Goal: Task Accomplishment & Management: Use online tool/utility

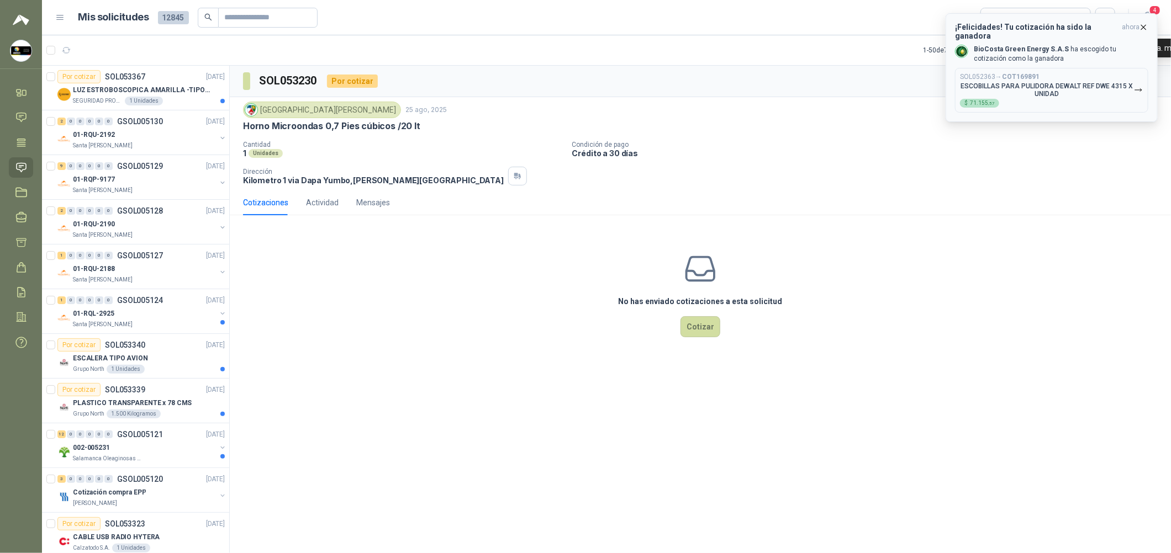
click at [561, 27] on span "ahora" at bounding box center [1131, 32] width 18 height 18
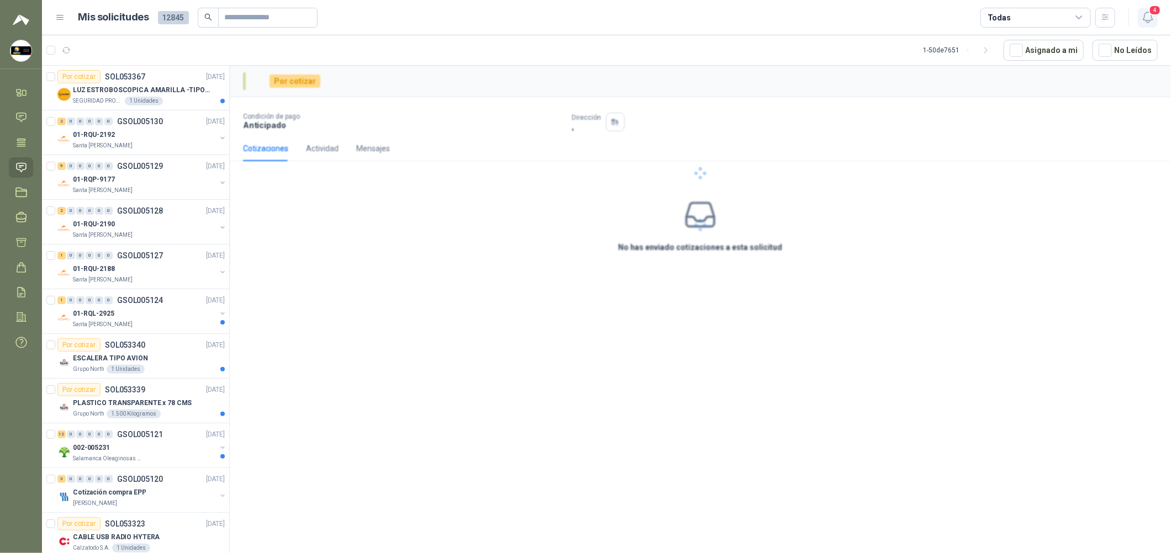
click at [561, 16] on icon "button" at bounding box center [1148, 17] width 14 height 14
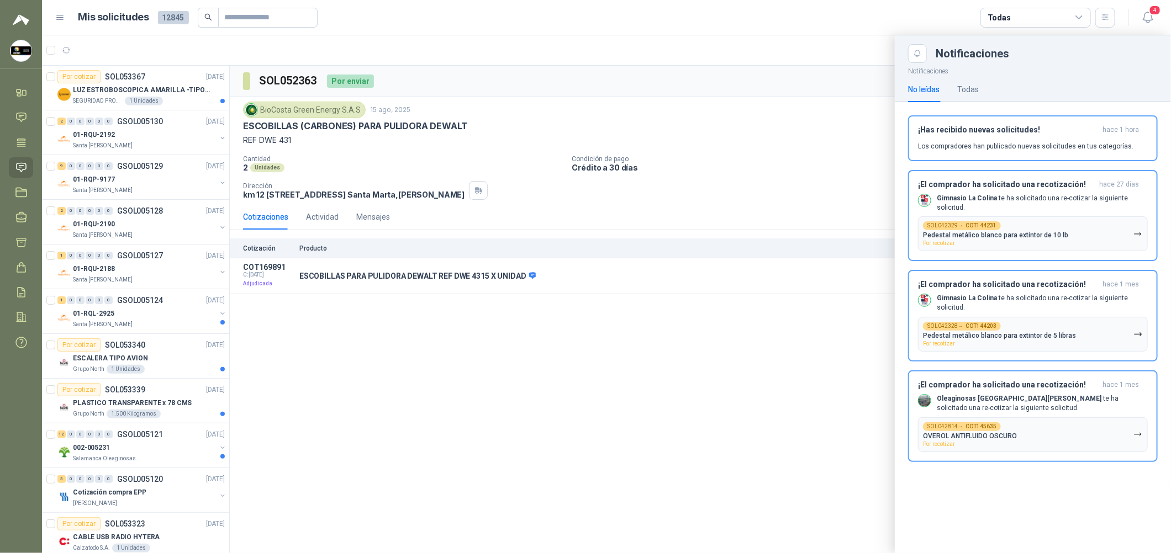
click at [490, 384] on div at bounding box center [606, 294] width 1129 height 518
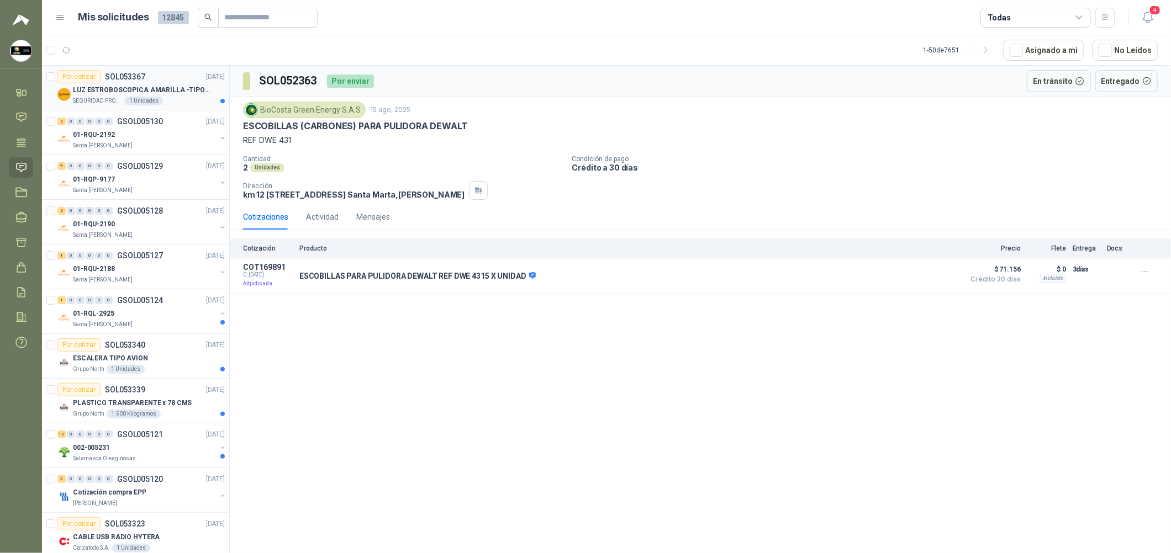
click at [187, 101] on div "SEGURIDAD PROVISER LTDA 1 Unidades" at bounding box center [149, 101] width 152 height 9
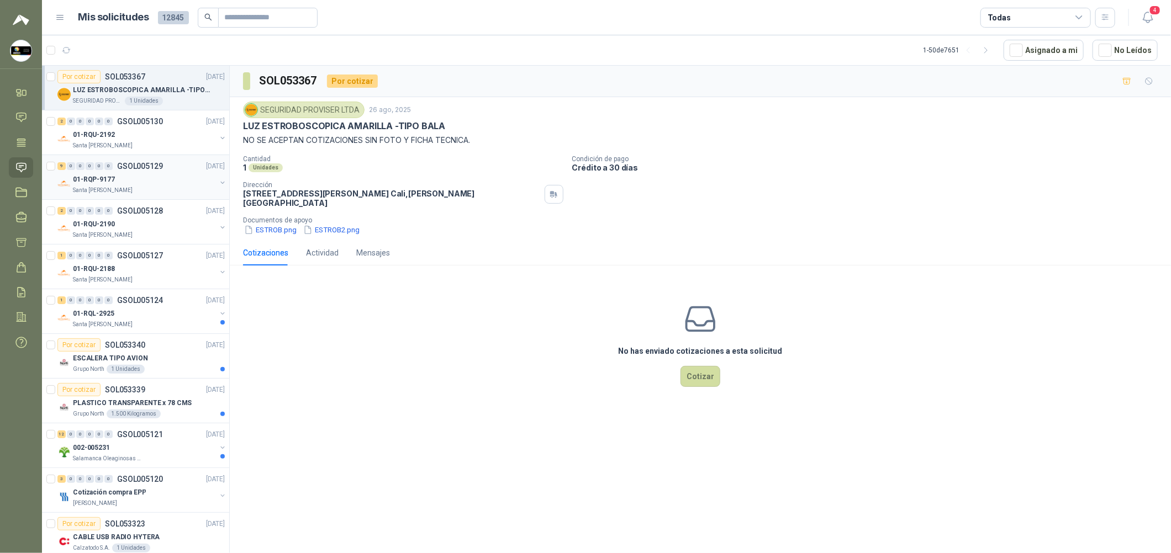
click at [165, 188] on div "Santa [PERSON_NAME]" at bounding box center [144, 190] width 143 height 9
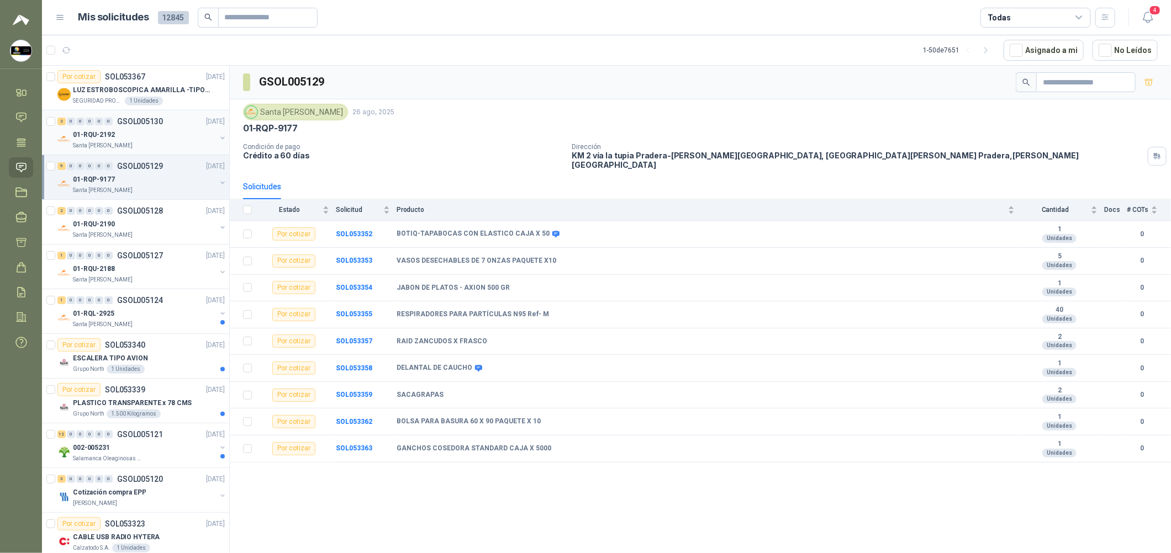
click at [172, 136] on div "01-RQU-2192" at bounding box center [144, 134] width 143 height 13
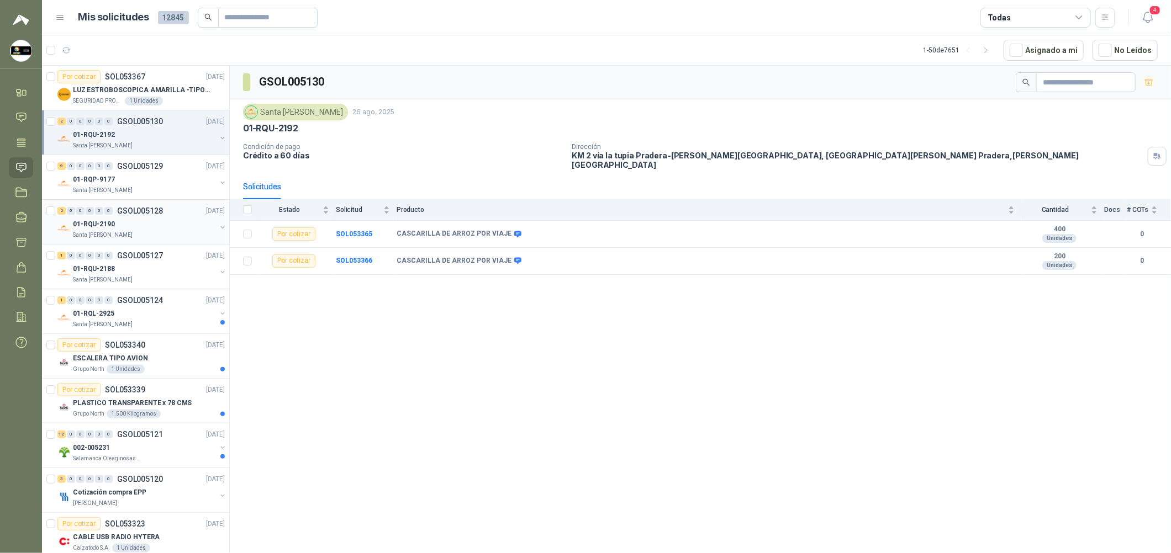
click at [182, 206] on div "2 0 0 0 0 0 GSOL005128 [DATE]" at bounding box center [142, 210] width 170 height 13
drag, startPoint x: 138, startPoint y: 241, endPoint x: 136, endPoint y: 247, distance: 6.3
click at [138, 242] on div "2 0 0 0 0 0 GSOL005128 [DATE] 01-RQU-2190 [GEOGRAPHIC_DATA][PERSON_NAME]" at bounding box center [135, 222] width 187 height 45
click at [135, 265] on div "01-RQU-2188" at bounding box center [144, 268] width 143 height 13
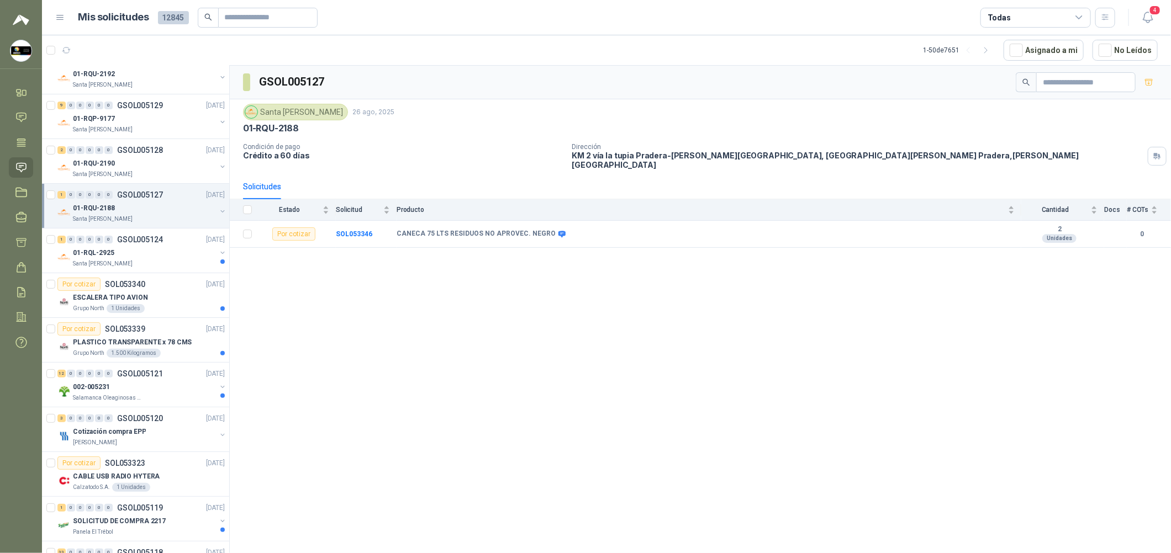
scroll to position [165, 0]
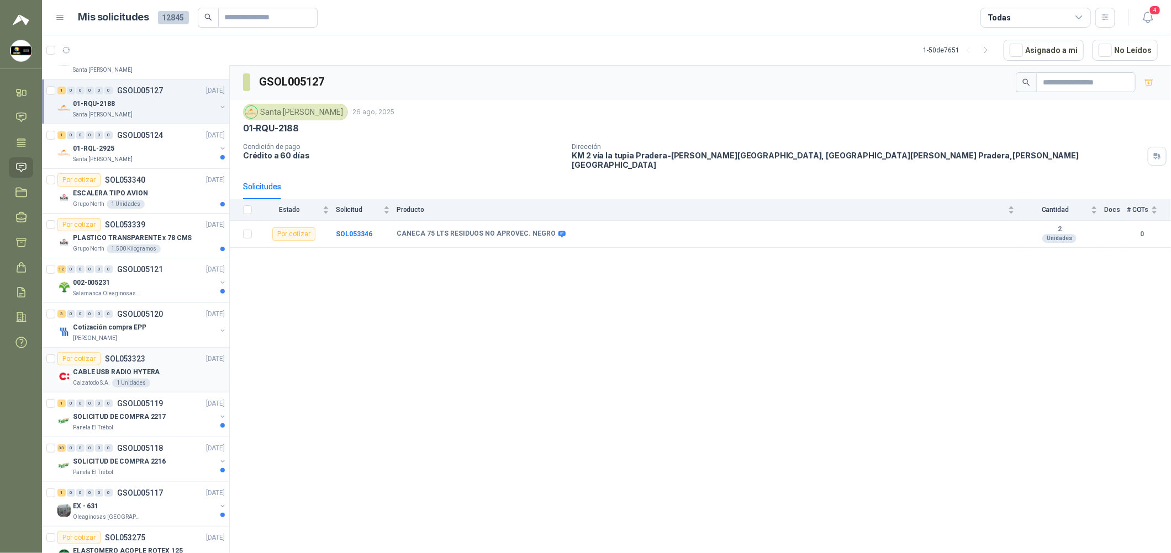
click at [182, 368] on div "CABLE USB RADIO HYTERA" at bounding box center [149, 372] width 152 height 13
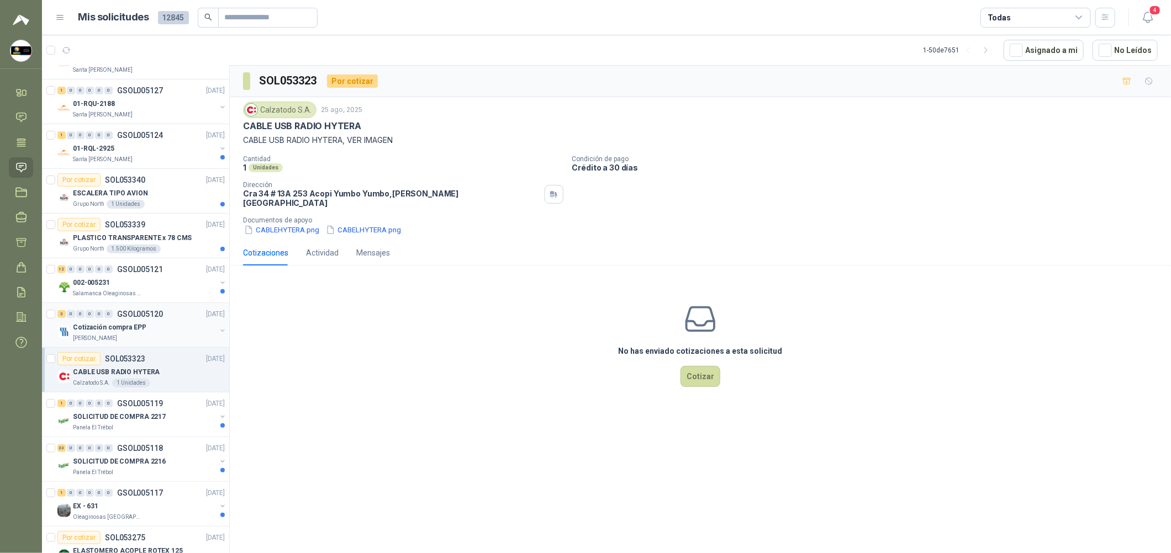
click at [187, 335] on div "[PERSON_NAME]" at bounding box center [144, 338] width 143 height 9
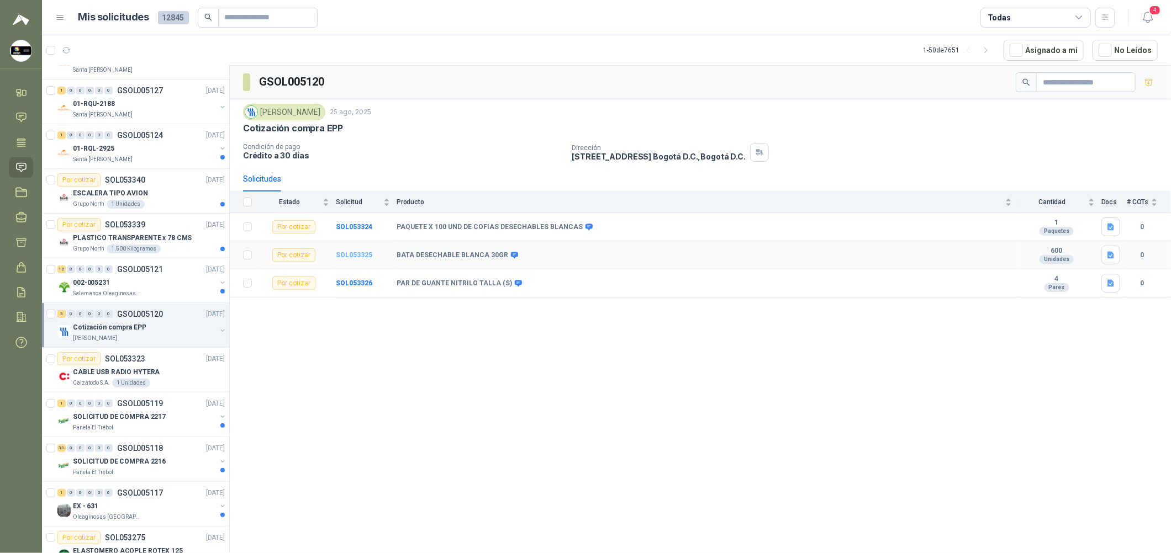
click at [358, 258] on b "SOL053325" at bounding box center [354, 255] width 36 height 8
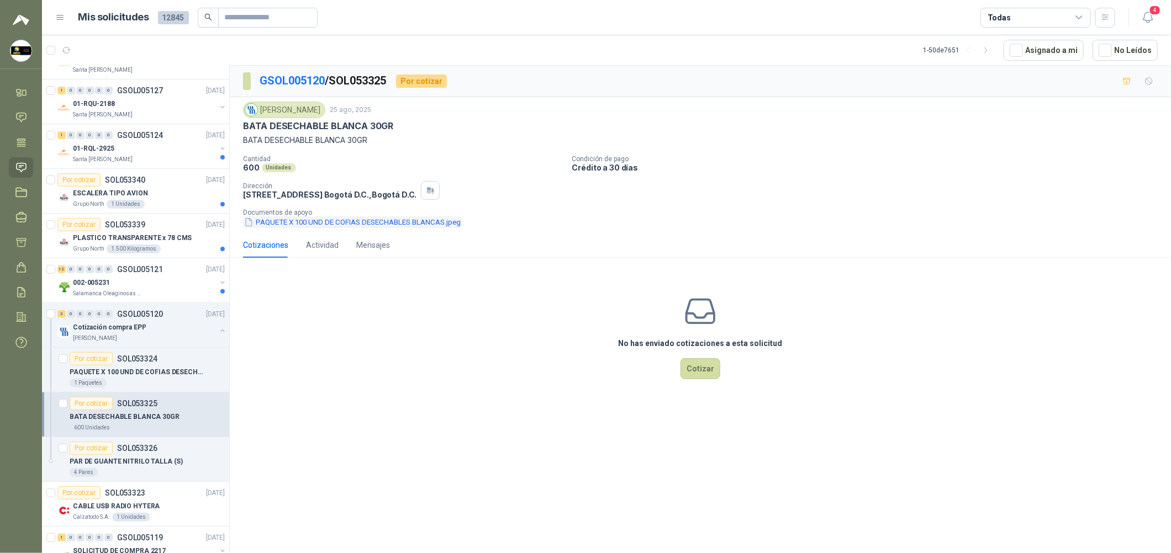
click at [380, 223] on button "PAQUETE X 100 UND DE COFIAS DESECHABLES BLANCAS.jpeg" at bounding box center [352, 223] width 219 height 12
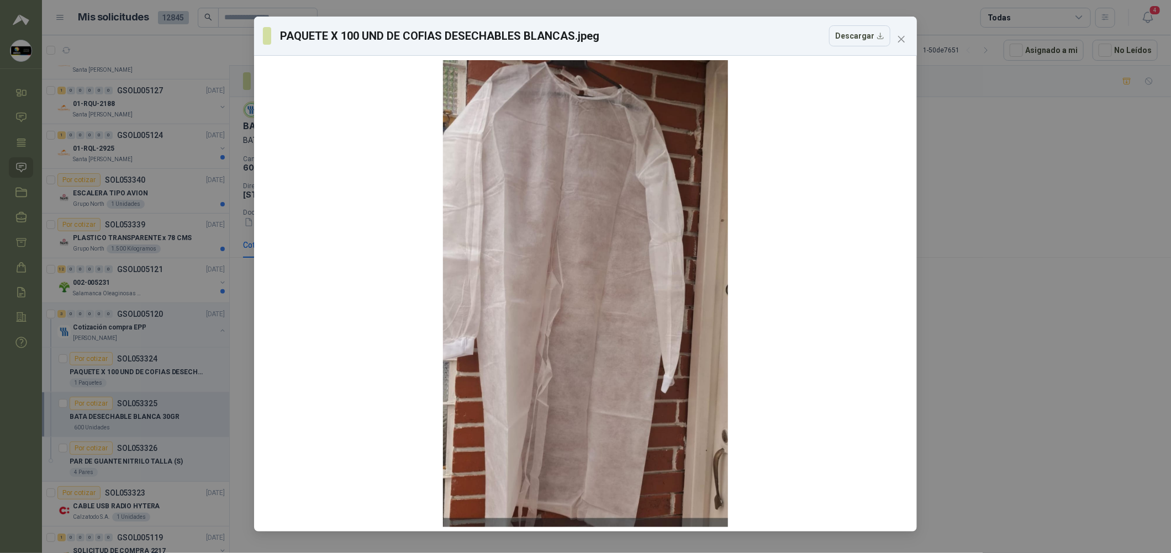
drag, startPoint x: 1038, startPoint y: 260, endPoint x: 911, endPoint y: 90, distance: 212.3
click at [561, 260] on div "PAQUETE X 100 UND DE COFIAS DESECHABLES BLANCAS.jpeg Descargar" at bounding box center [585, 276] width 1171 height 553
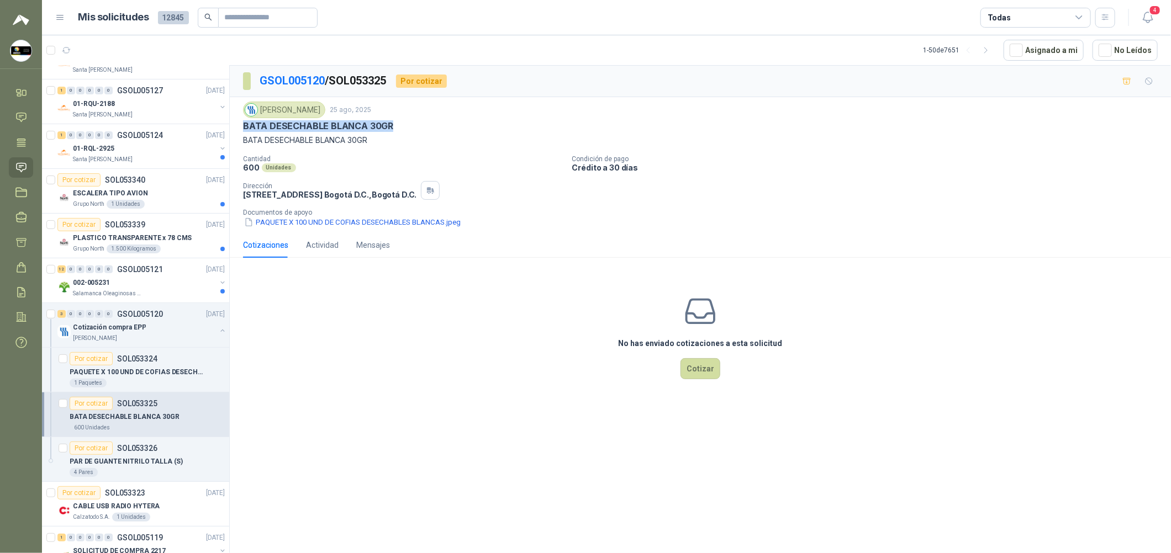
drag, startPoint x: 393, startPoint y: 120, endPoint x: 244, endPoint y: 126, distance: 149.8
click at [244, 126] on div "BATA DESECHABLE BLANCA 30GR" at bounding box center [700, 126] width 915 height 12
copy p "BATA DESECHABLE BLANCA 30GR"
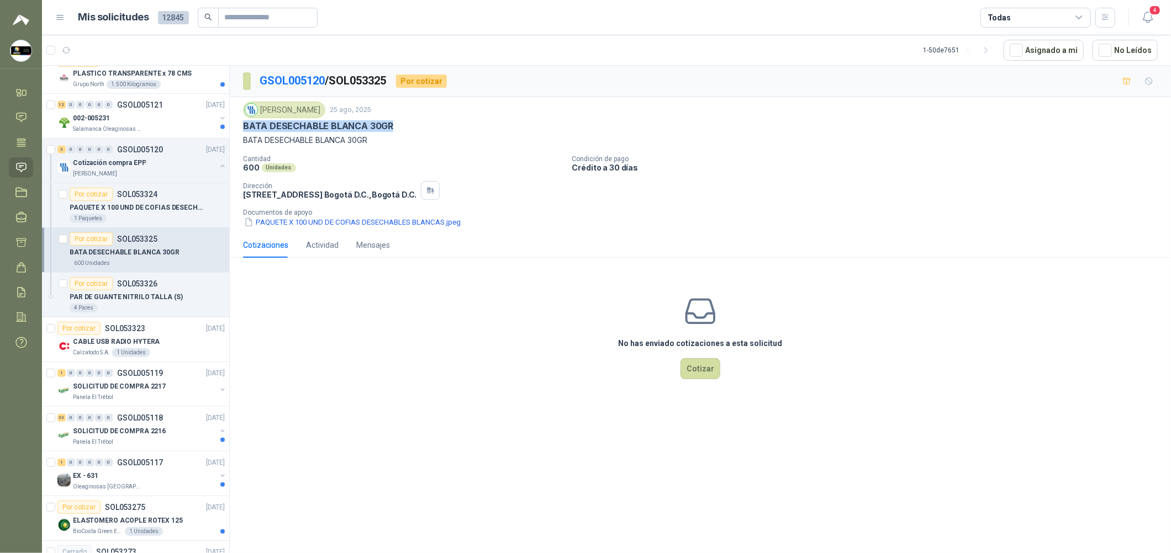
scroll to position [331, 0]
click at [183, 388] on div "SOLICITUD DE COMPRA 2217" at bounding box center [144, 385] width 143 height 13
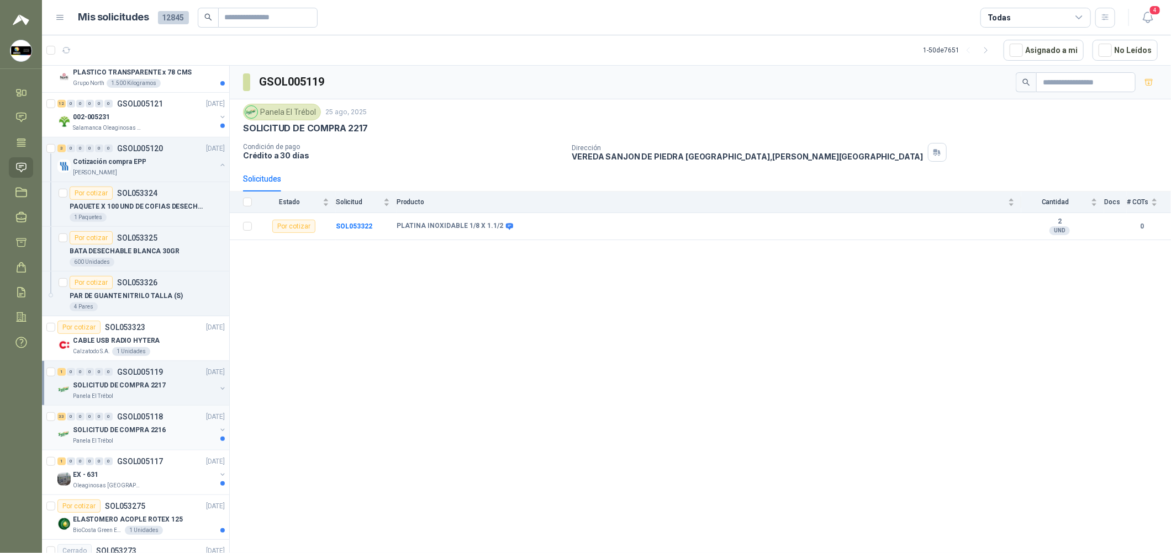
click at [141, 423] on div "33 0 0 0 0 0 GSOL005118 [DATE]" at bounding box center [142, 416] width 170 height 13
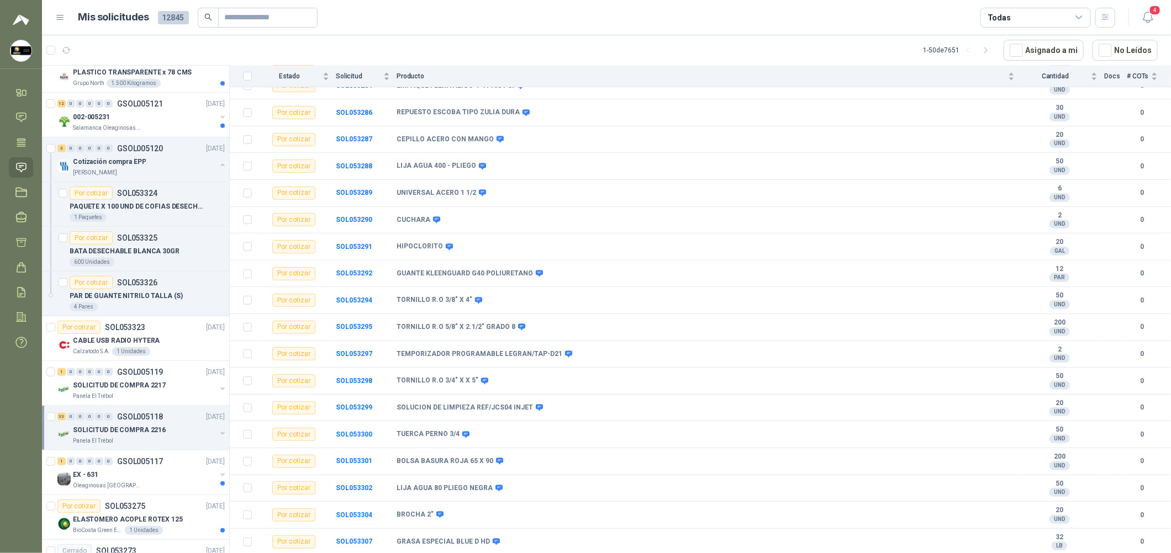
scroll to position [82, 0]
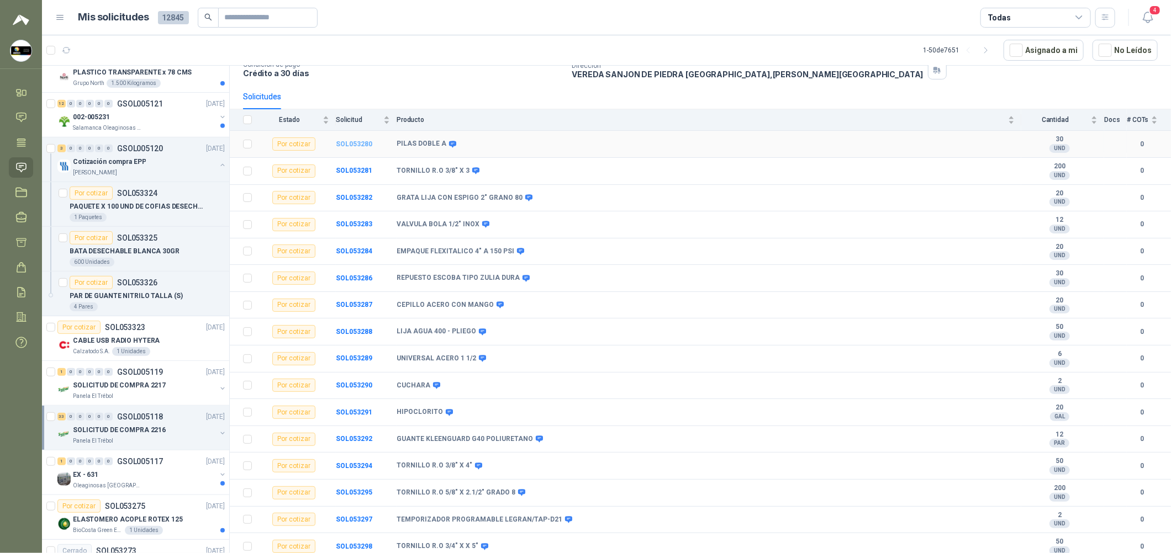
click at [351, 146] on b "SOL053280" at bounding box center [354, 144] width 36 height 8
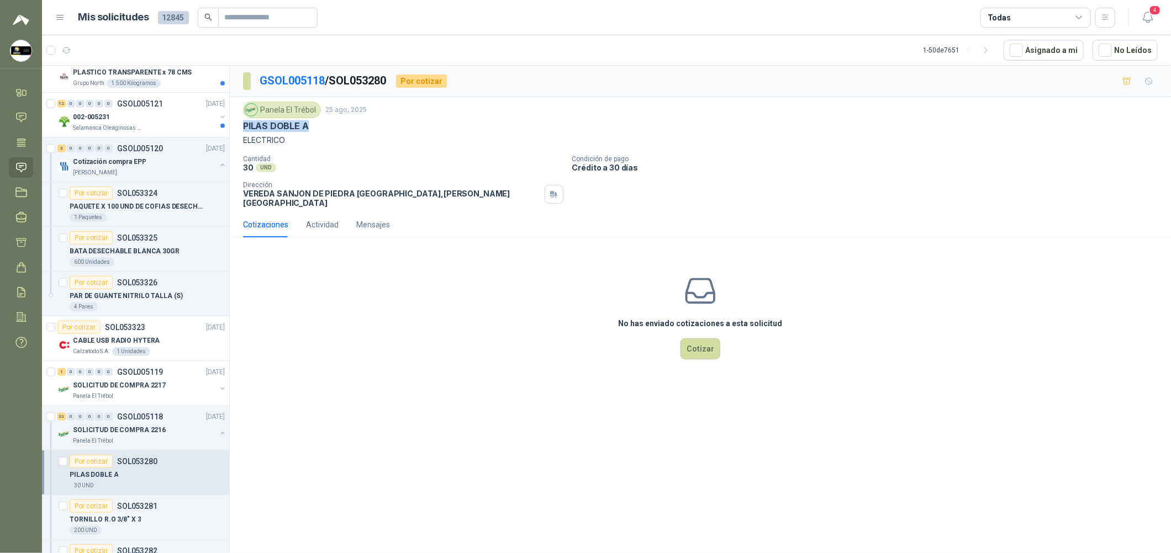
drag, startPoint x: 316, startPoint y: 126, endPoint x: 241, endPoint y: 130, distance: 75.2
click at [241, 130] on div "Panela El Trébol [DATE] PILAS DOBLE A ELECTRICO Cantidad 30 UND  Condición de …" at bounding box center [700, 154] width 941 height 115
copy p "PILAS DOBLE A"
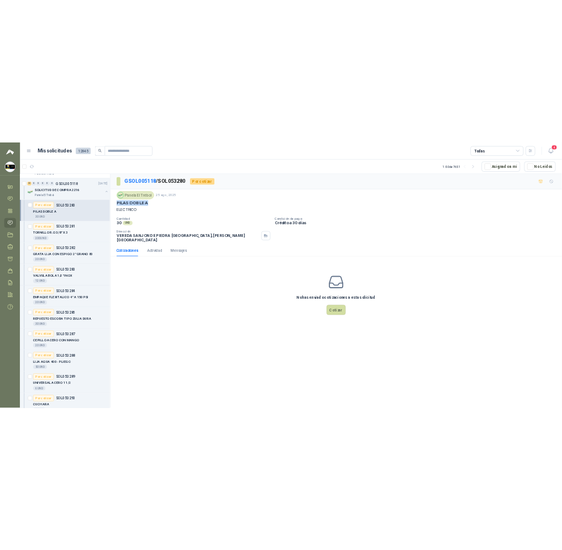
scroll to position [745, 0]
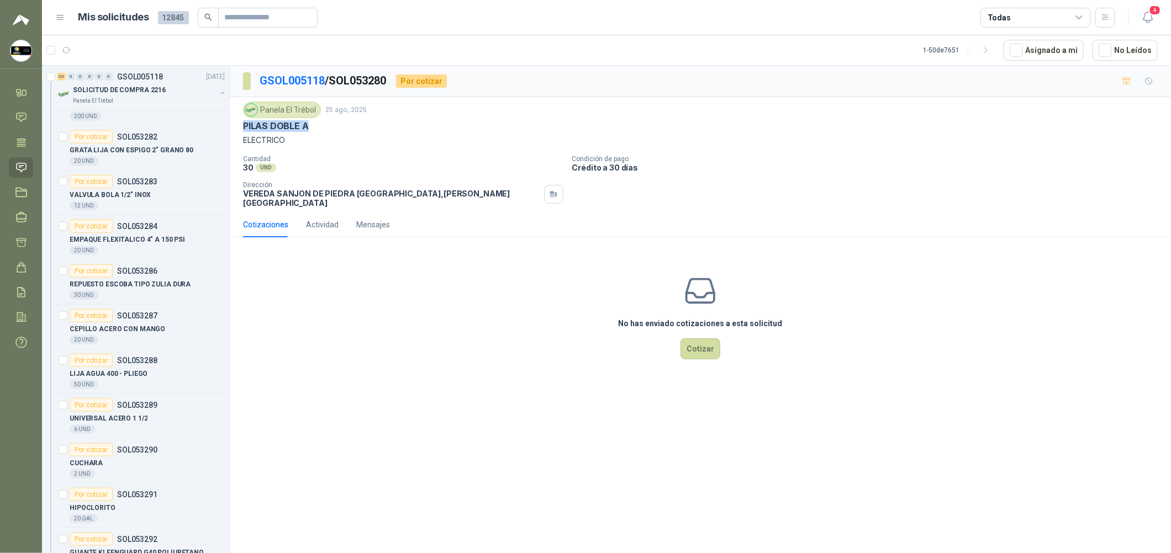
click at [181, 297] on div "30 UND" at bounding box center [147, 295] width 155 height 9
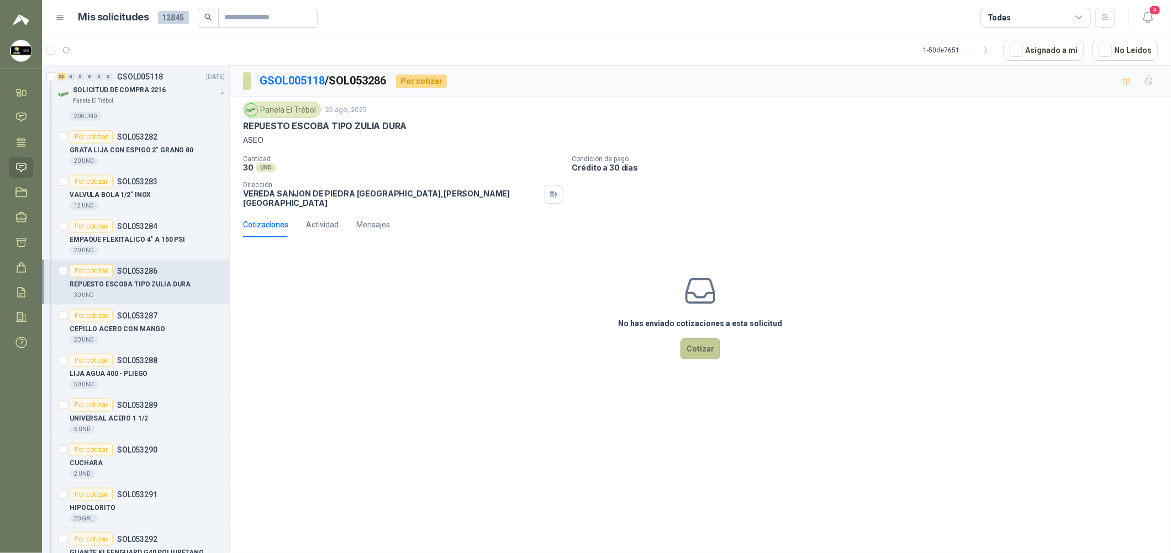
click at [561, 339] on button "Cotizar" at bounding box center [700, 349] width 40 height 21
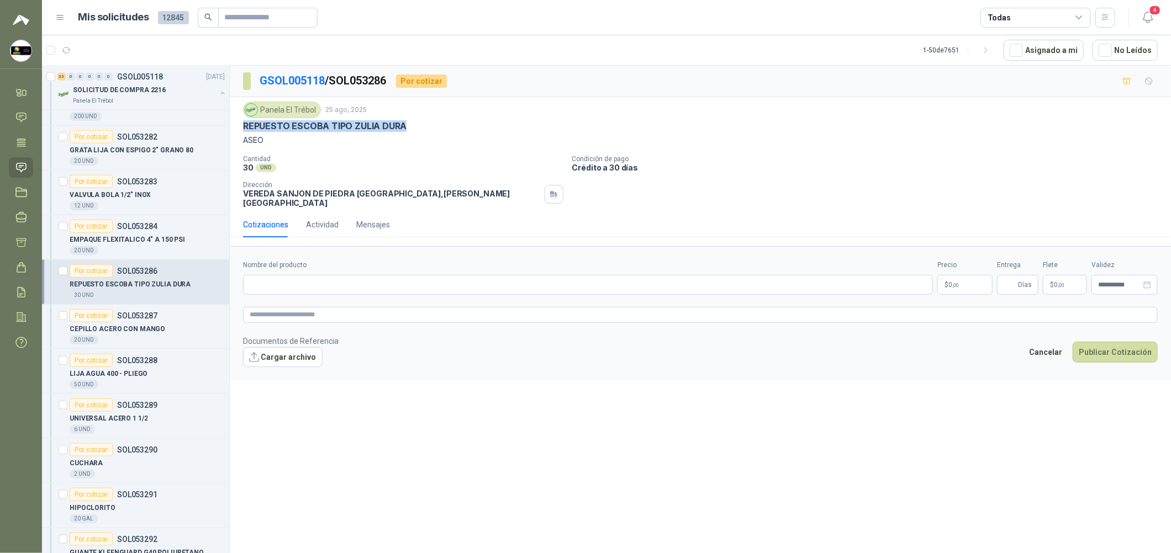
drag, startPoint x: 409, startPoint y: 131, endPoint x: 242, endPoint y: 129, distance: 166.8
click at [242, 129] on div "Panela El Trébol [DATE] REPUESTO ESCOBA TIPO ZULIA DURA ASEO Cantidad 30 UND  …" at bounding box center [700, 154] width 941 height 115
copy p "REPUESTO ESCOBA TIPO ZULIA DURA"
drag, startPoint x: 353, startPoint y: 272, endPoint x: 360, endPoint y: 280, distance: 10.6
click at [354, 275] on input "Nombre del producto" at bounding box center [588, 285] width 690 height 20
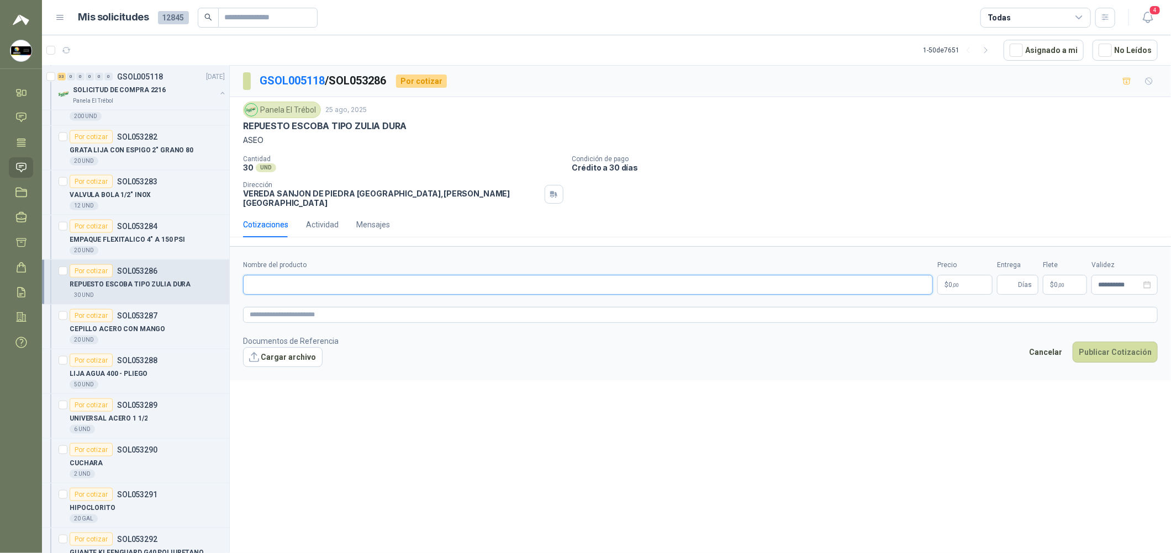
paste input "**********"
type input "**********"
click at [398, 313] on textarea at bounding box center [700, 315] width 915 height 16
paste textarea "**********"
type textarea "**********"
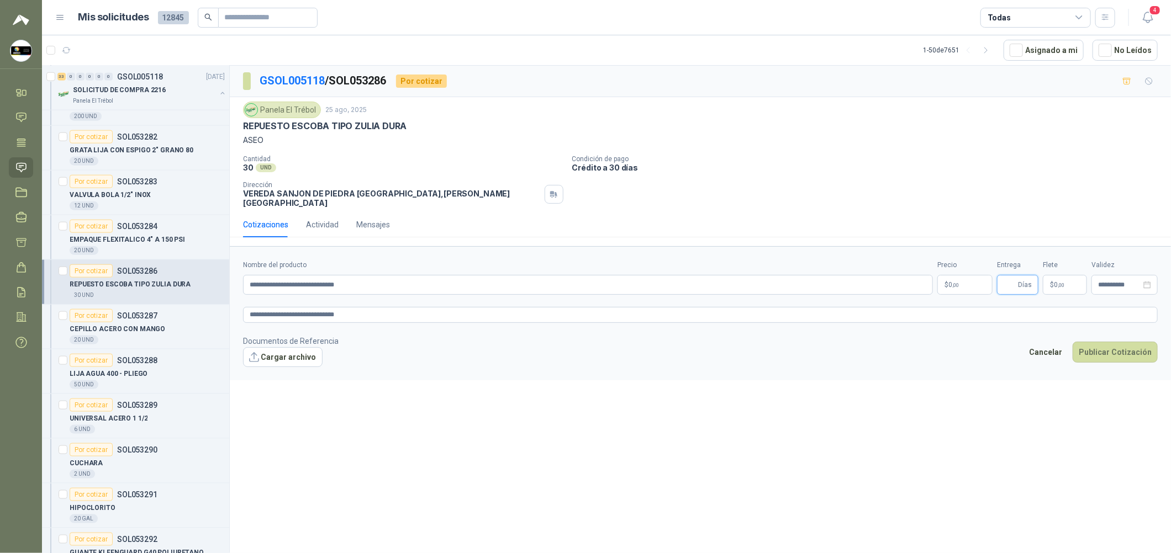
click at [561, 276] on input "Entrega" at bounding box center [1010, 285] width 12 height 19
type input "*"
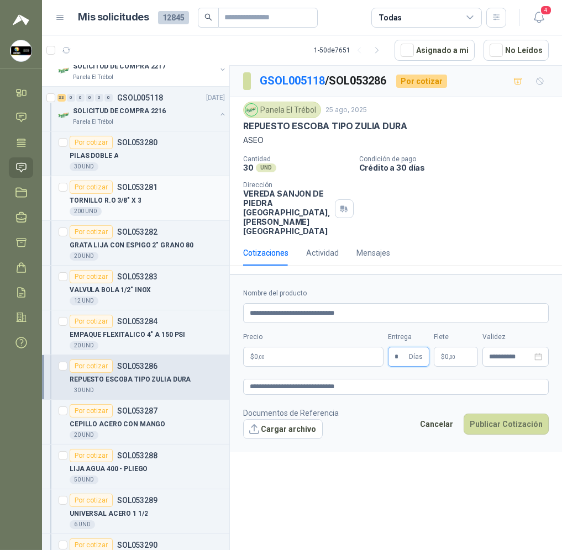
scroll to position [414, 0]
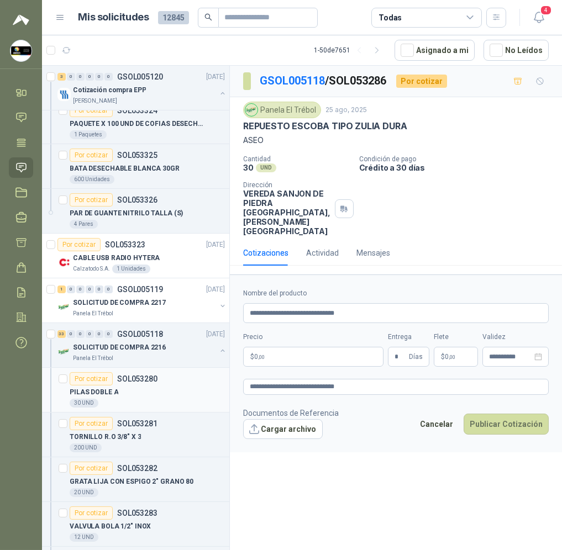
click at [146, 402] on div "30 UND" at bounding box center [147, 403] width 155 height 9
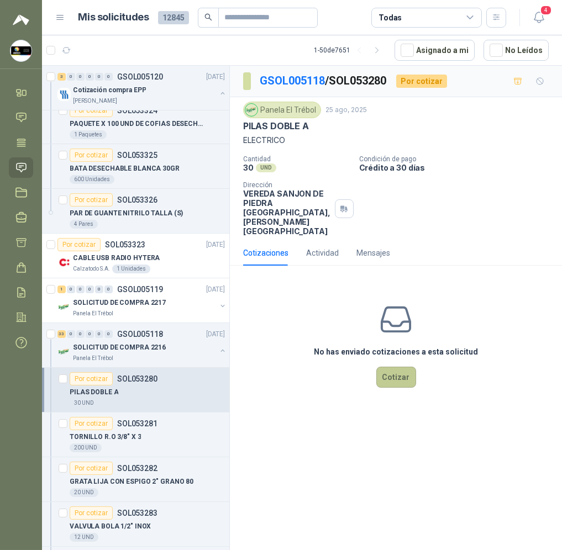
click at [394, 367] on button "Cotizar" at bounding box center [396, 377] width 40 height 21
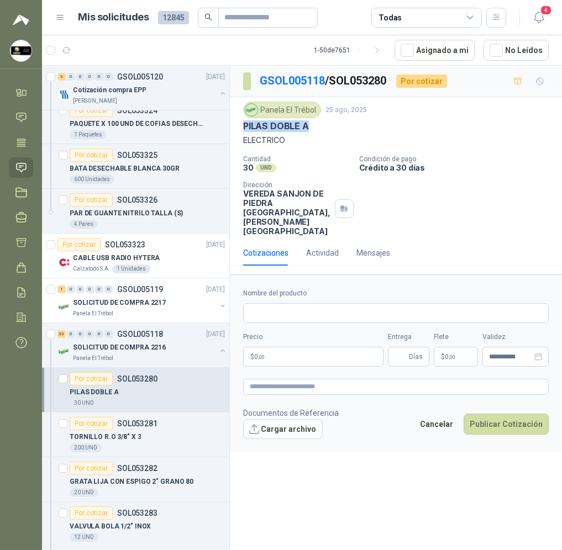
drag, startPoint x: 295, startPoint y: 125, endPoint x: 245, endPoint y: 131, distance: 50.6
click at [245, 131] on div "PILAS DOBLE A" at bounding box center [395, 126] width 305 height 12
copy p "PILAS DOBLE A"
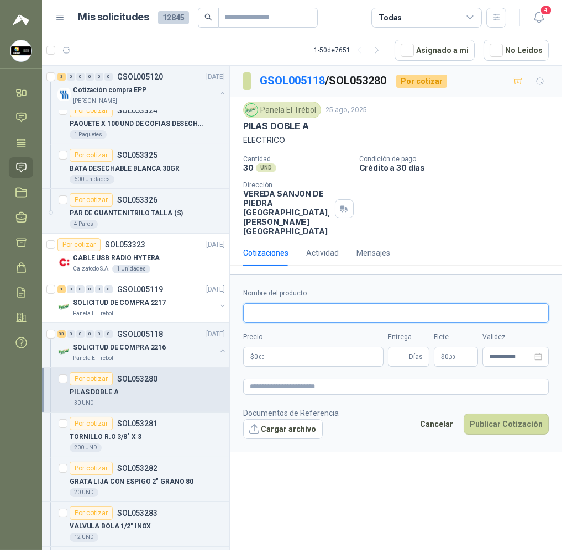
click at [319, 303] on input "Nombre del producto" at bounding box center [395, 313] width 305 height 20
paste input "**********"
type input "**********"
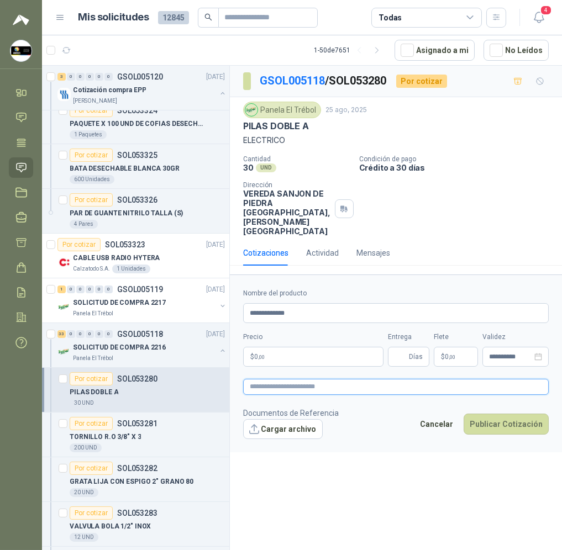
drag, startPoint x: 313, startPoint y: 376, endPoint x: 369, endPoint y: 367, distance: 57.0
click at [314, 379] on textarea at bounding box center [395, 387] width 305 height 16
paste textarea "**********"
type textarea "**********"
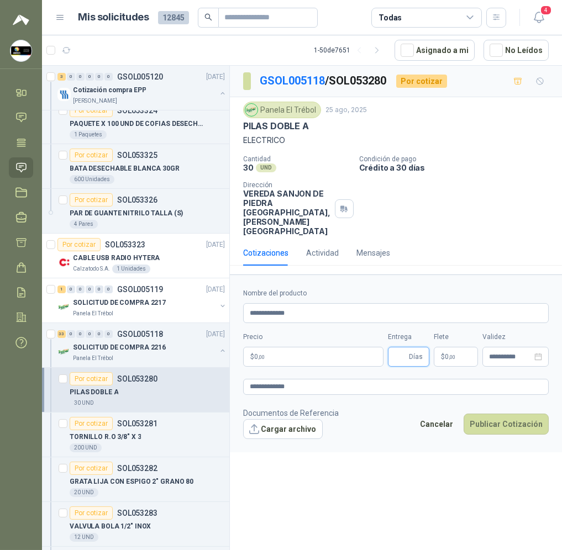
click at [395, 347] on input "Entrega" at bounding box center [400, 356] width 12 height 19
type input "*"
click at [356, 341] on body "[PERSON_NAME] Soluciones Industriales D&D Inicio Chat Tareas Solicitudes Licita…" at bounding box center [281, 275] width 562 height 550
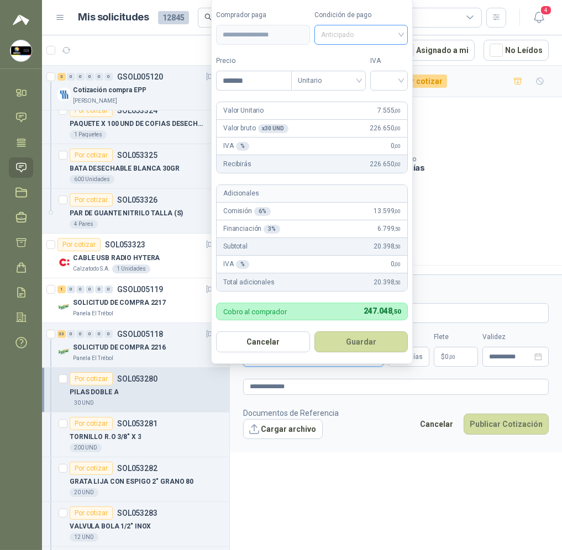
click at [384, 37] on span "Anticipado" at bounding box center [361, 35] width 81 height 17
type input "*******"
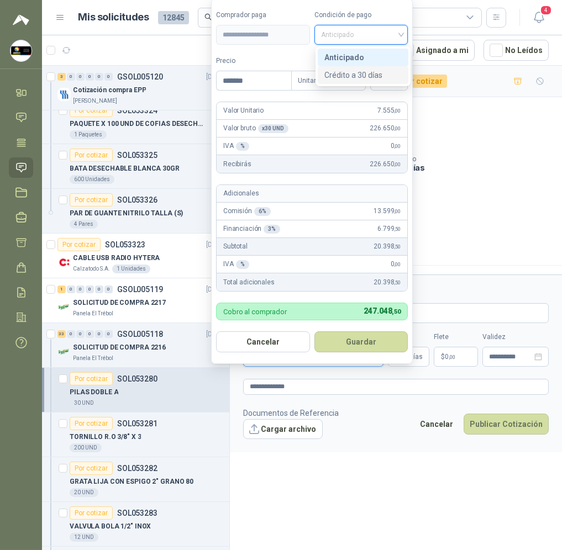
click at [373, 75] on div "Crédito a 30 días" at bounding box center [362, 75] width 77 height 12
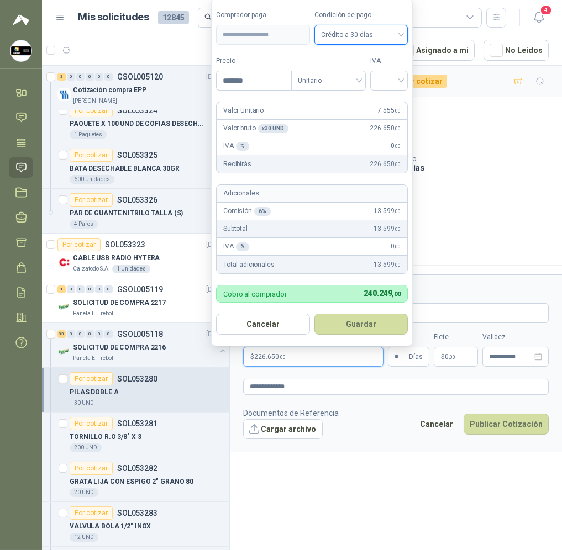
click at [388, 90] on form "**********" at bounding box center [312, 172] width 202 height 348
click at [393, 86] on input "search" at bounding box center [389, 79] width 24 height 17
click at [392, 104] on div "19%" at bounding box center [391, 103] width 20 height 12
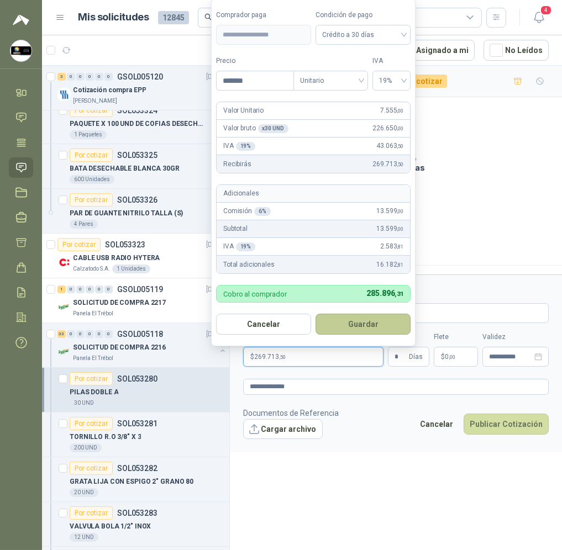
click at [360, 323] on button "Guardar" at bounding box center [362, 324] width 95 height 21
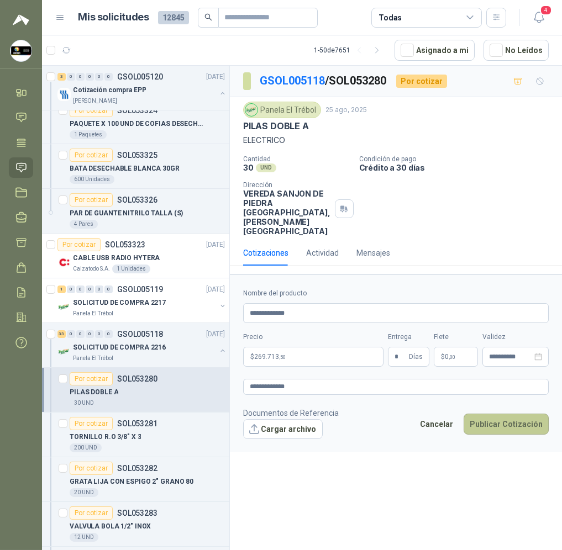
click at [509, 414] on button "Publicar Cotización" at bounding box center [505, 424] width 85 height 21
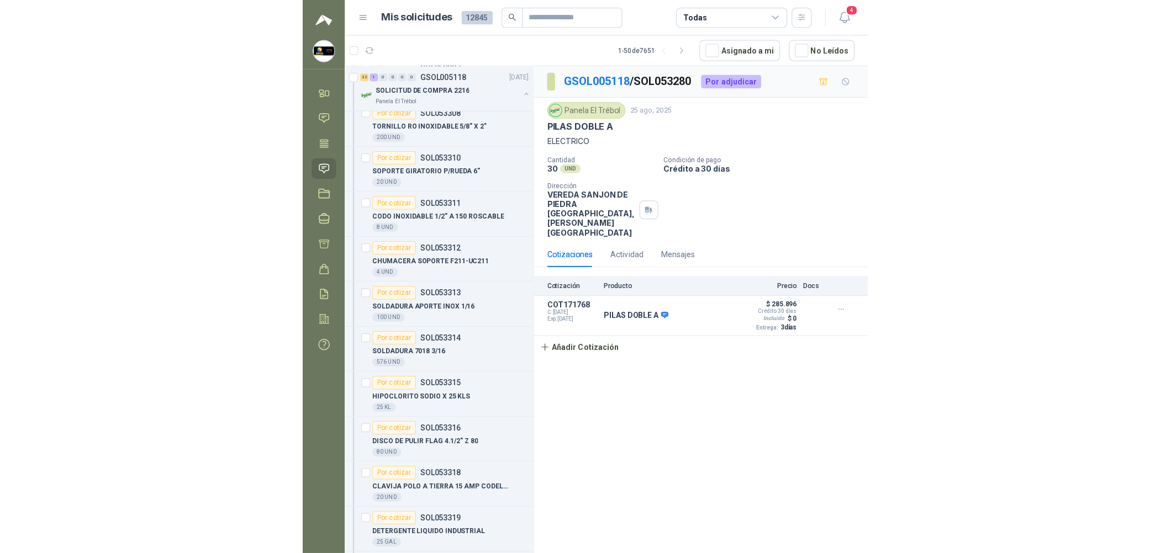
scroll to position [1739, 0]
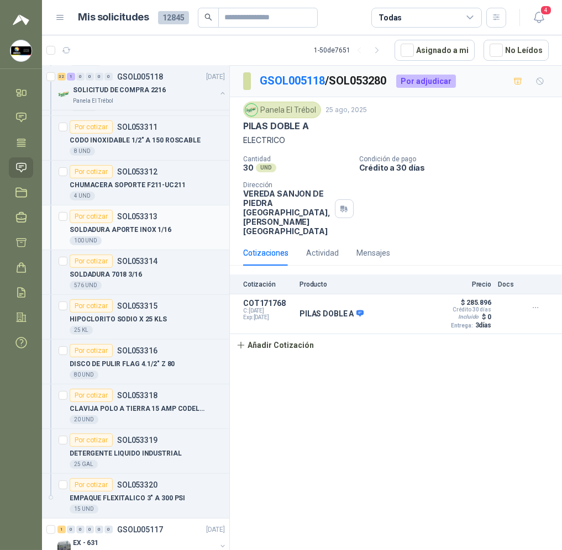
click at [133, 235] on p "SOLDADURA APORTE INOX 1/16" at bounding box center [121, 230] width 102 height 10
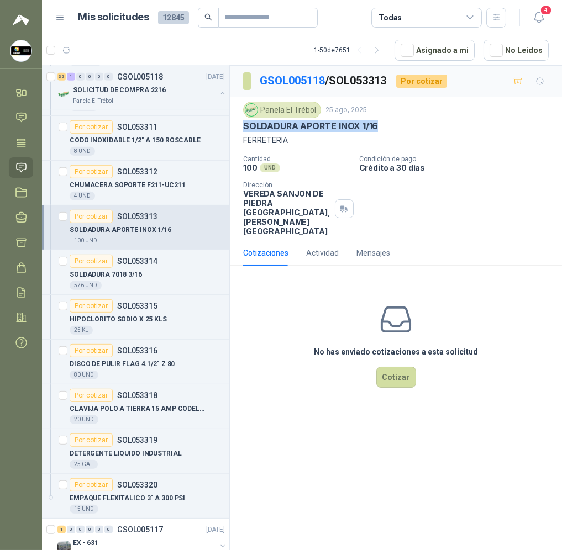
drag, startPoint x: 377, startPoint y: 129, endPoint x: 244, endPoint y: 124, distance: 133.2
click at [244, 124] on p "SOLDADURA APORTE INOX 1/16" at bounding box center [310, 126] width 135 height 12
copy p "SOLDADURA APORTE INOX 1/16"
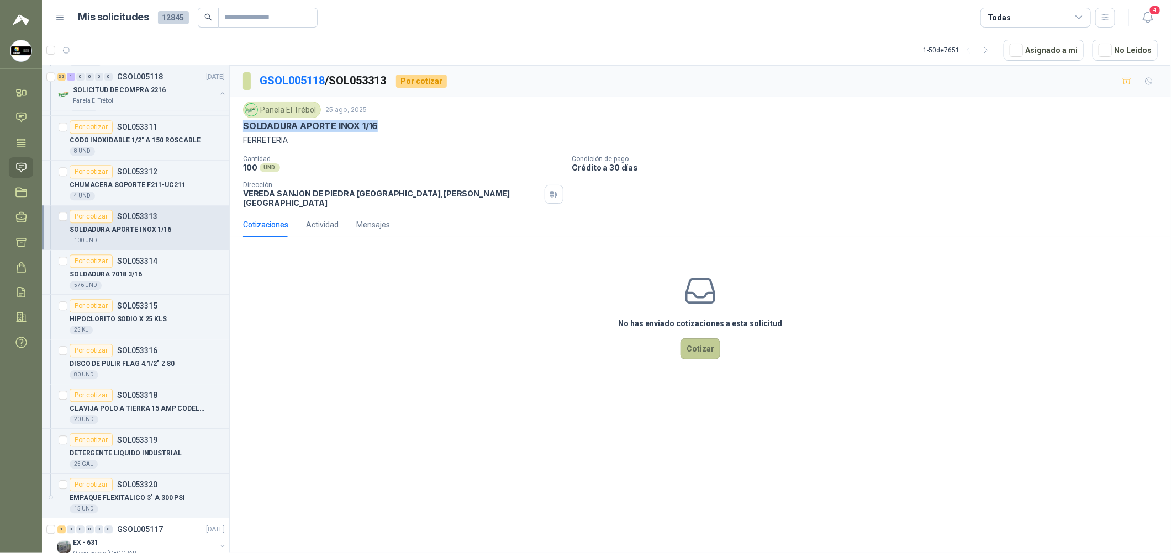
click at [561, 340] on button "Cotizar" at bounding box center [700, 349] width 40 height 21
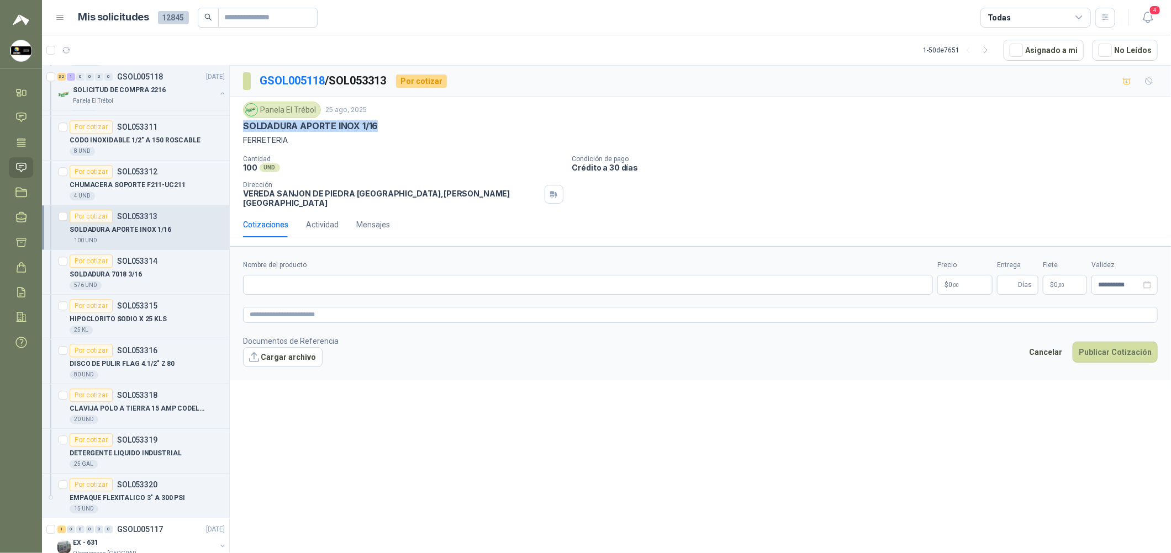
copy p "SOLDADURA APORTE INOX 1/16"
click at [372, 275] on input "Nombre del producto" at bounding box center [588, 285] width 690 height 20
paste input "**********"
type input "**********"
click at [326, 307] on textarea at bounding box center [700, 315] width 915 height 16
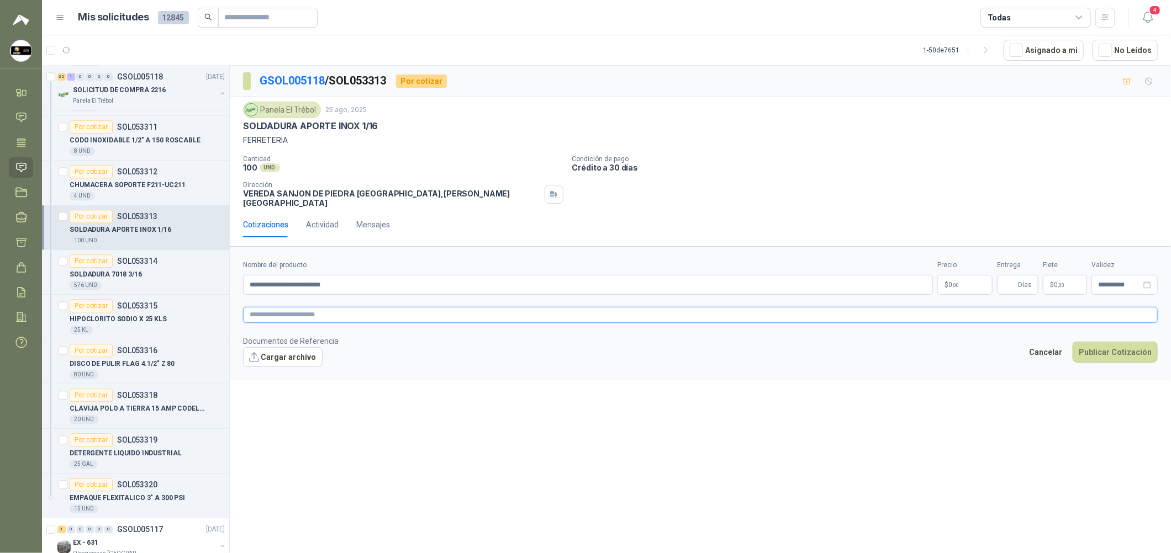
paste textarea "**********"
type textarea "**********"
click at [561, 278] on span "Días" at bounding box center [1025, 285] width 14 height 19
type input "*"
click at [561, 284] on body "[PERSON_NAME] Soluciones Industriales D&D Inicio Chat Tareas Solicitudes Licita…" at bounding box center [585, 276] width 1171 height 553
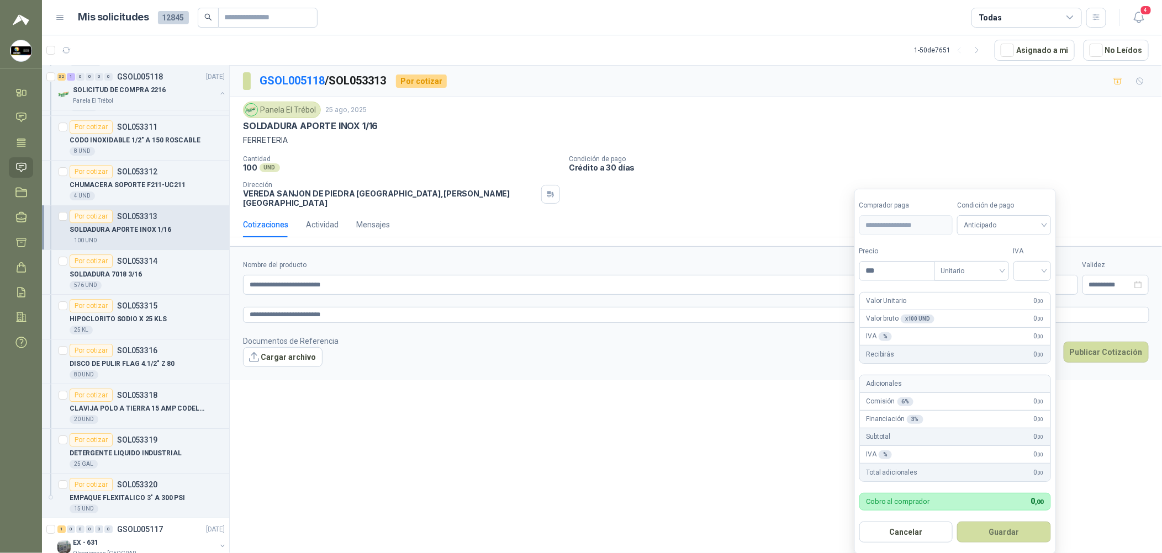
click at [561, 206] on label "Condición de pago" at bounding box center [1004, 205] width 94 height 10
click at [561, 227] on span "Anticipado" at bounding box center [1004, 225] width 81 height 17
click at [561, 266] on div "Crédito a 30 días" at bounding box center [1006, 266] width 77 height 12
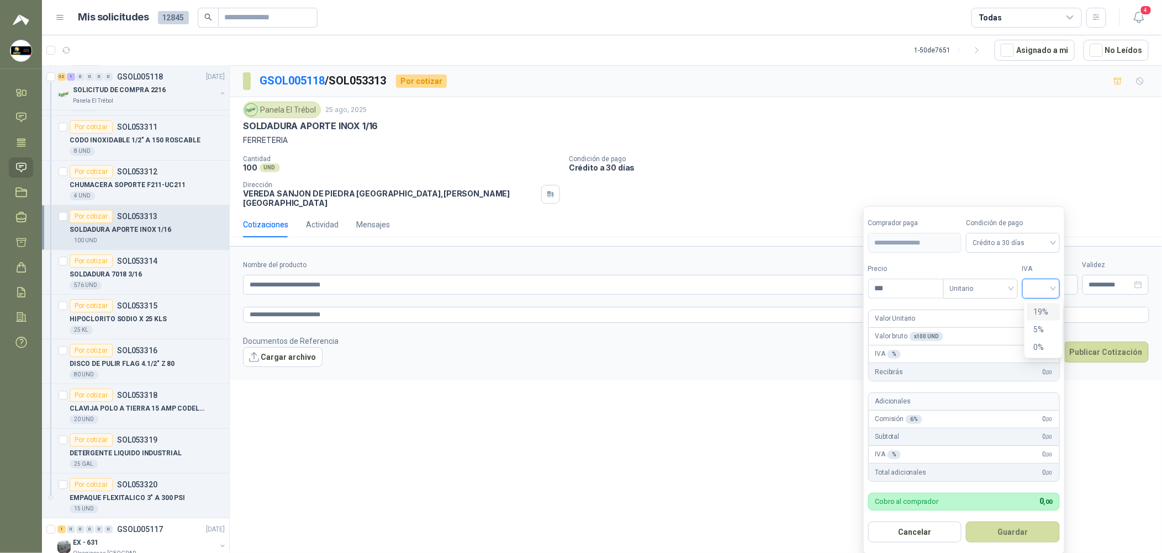
click at [561, 289] on input "search" at bounding box center [1041, 287] width 24 height 17
click at [561, 305] on div "19%" at bounding box center [1044, 312] width 34 height 18
click at [561, 282] on input "***" at bounding box center [907, 288] width 77 height 19
type input "*******"
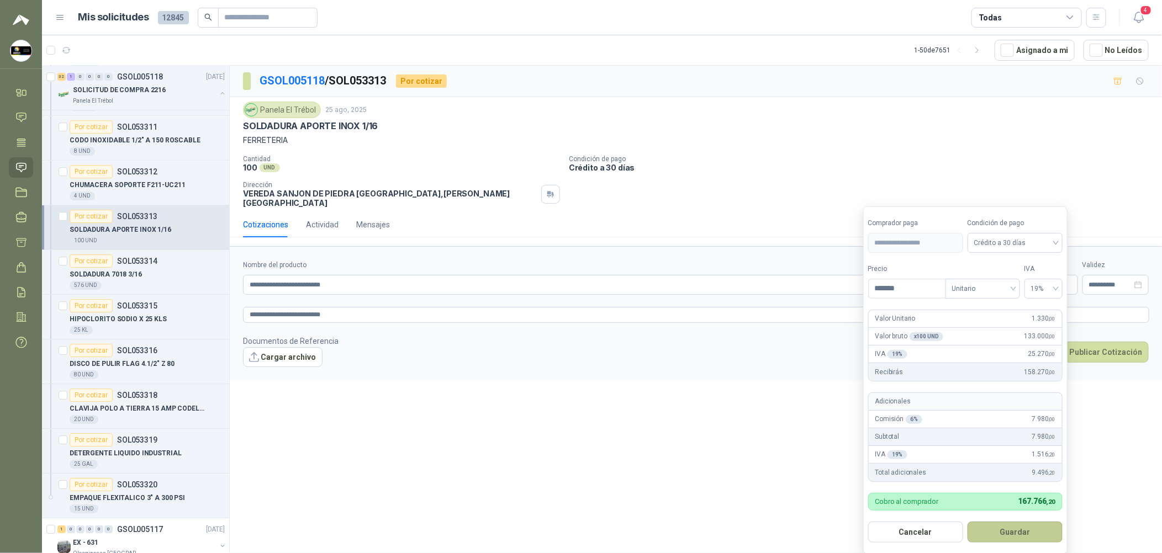
click at [561, 524] on button "Guardar" at bounding box center [1015, 532] width 95 height 21
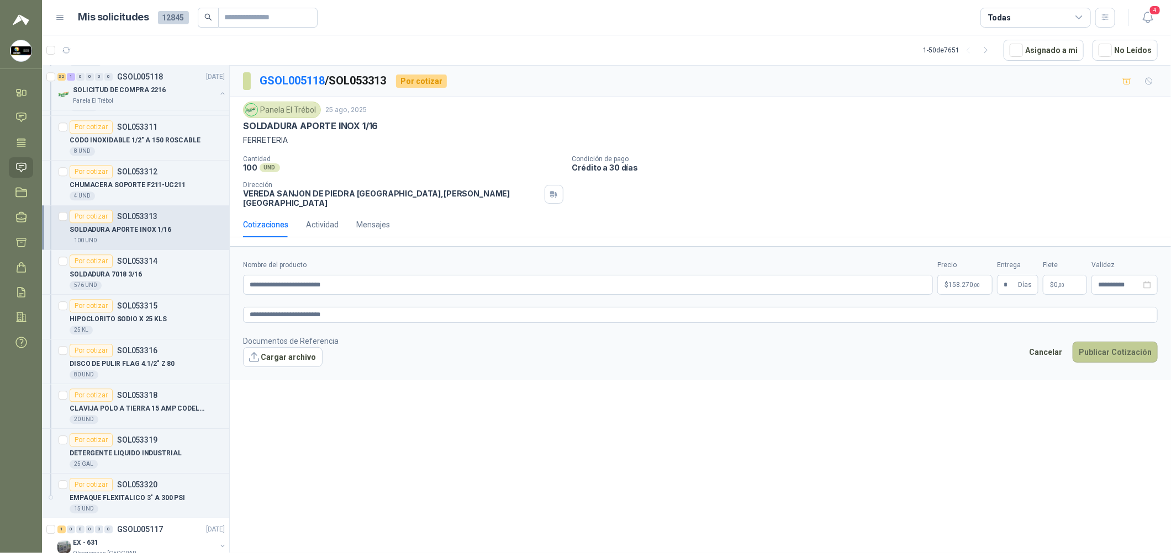
click at [561, 344] on button "Publicar Cotización" at bounding box center [1115, 352] width 85 height 21
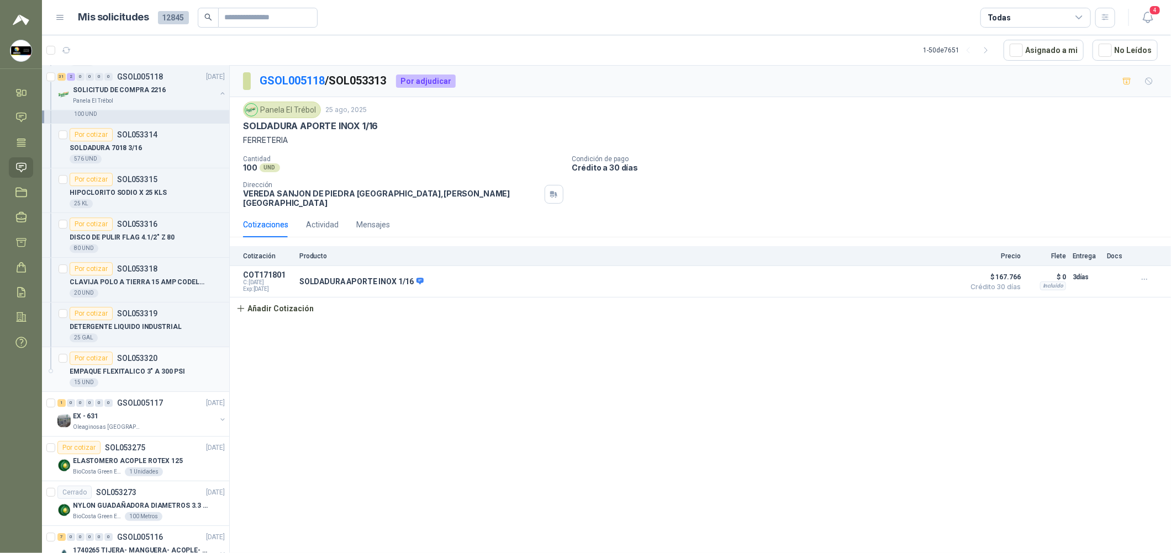
scroll to position [1905, 0]
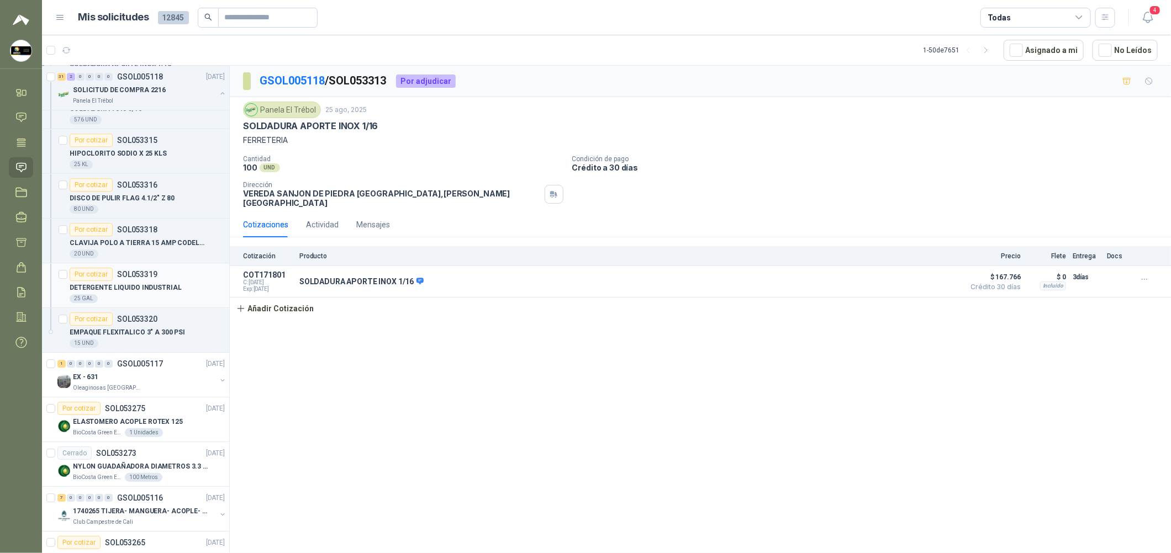
click at [182, 287] on div "DETERGENTE LIQUIDO INDUSTRIAL" at bounding box center [147, 287] width 155 height 13
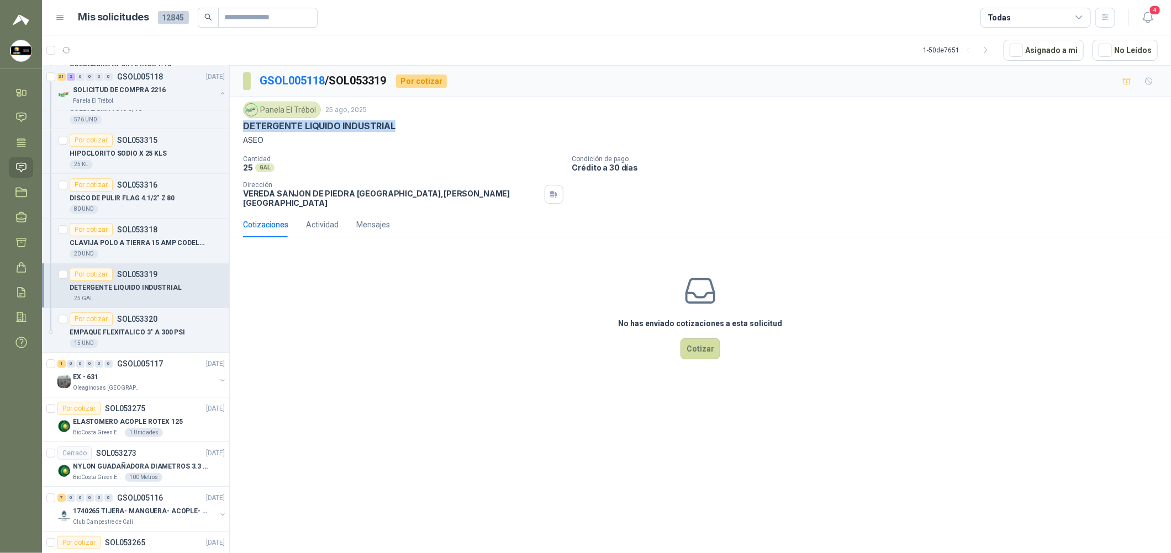
drag, startPoint x: 395, startPoint y: 123, endPoint x: 244, endPoint y: 128, distance: 152.0
click at [244, 128] on div "DETERGENTE LIQUIDO INDUSTRIAL" at bounding box center [700, 126] width 915 height 12
copy p "DETERGENTE LIQUIDO INDUSTRIAL"
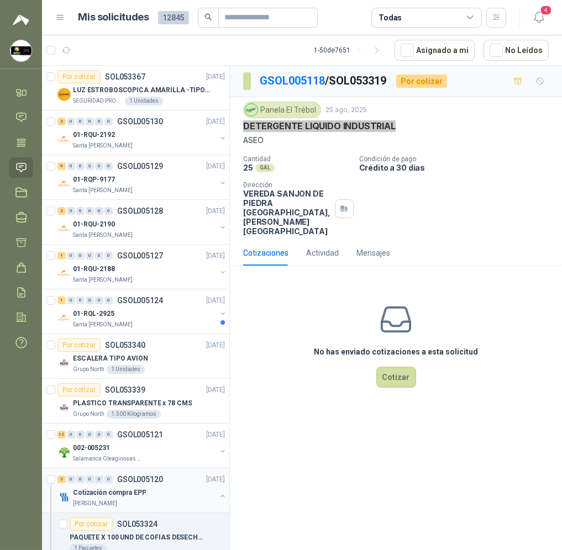
scroll to position [414, 0]
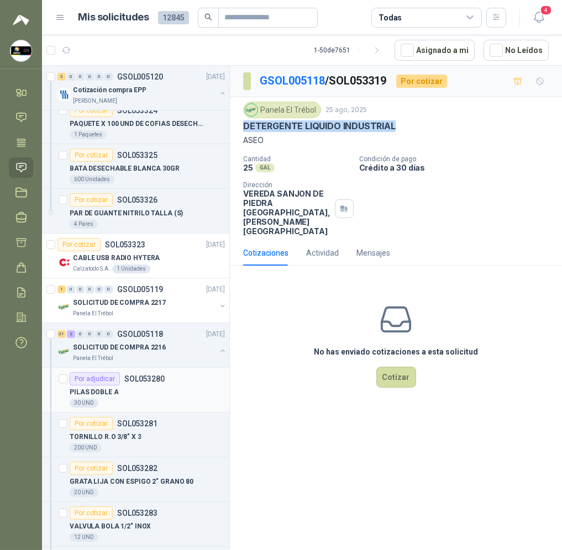
drag, startPoint x: 125, startPoint y: 379, endPoint x: 132, endPoint y: 381, distance: 6.8
click at [125, 379] on p "SOL053280" at bounding box center [144, 379] width 40 height 8
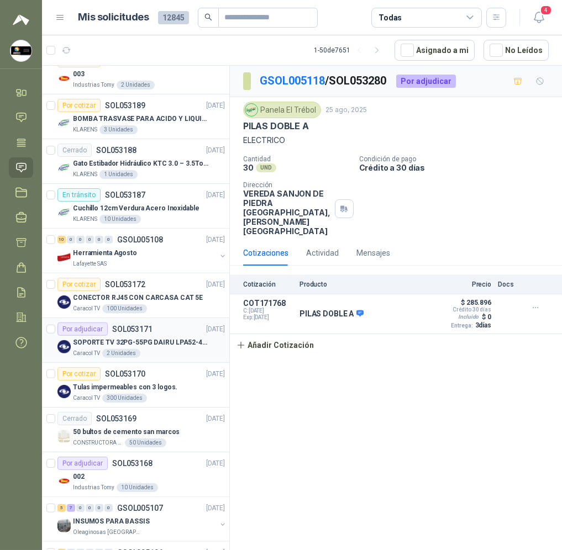
scroll to position [3231, 0]
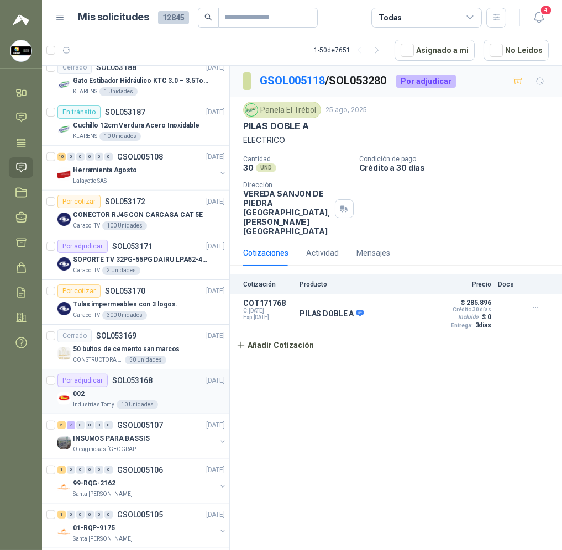
click at [167, 392] on div "002" at bounding box center [149, 393] width 152 height 13
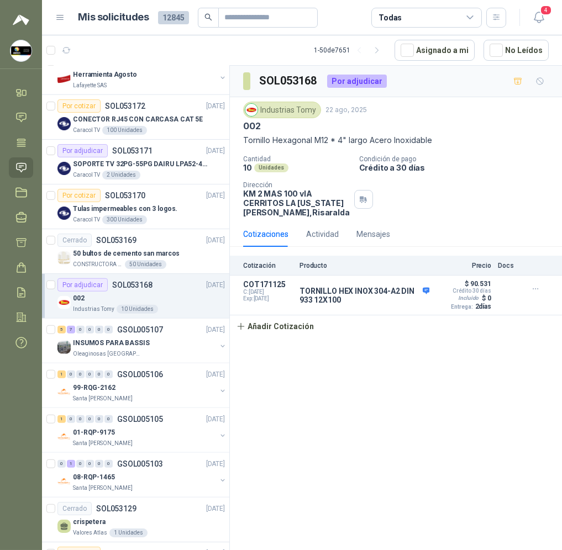
scroll to position [3388, 0]
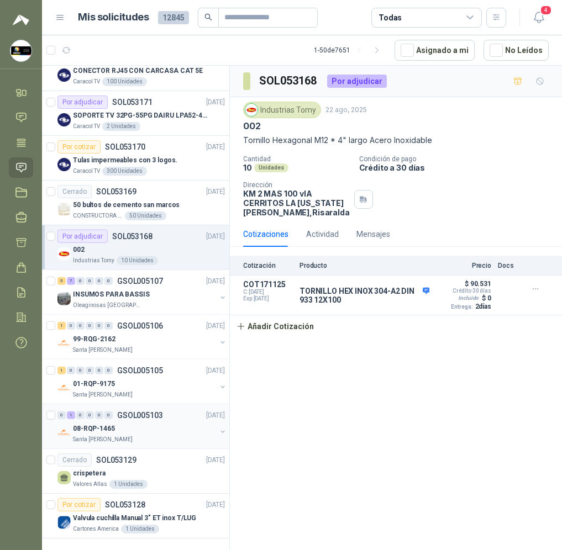
click at [166, 422] on div "08-RQP-1465" at bounding box center [144, 428] width 143 height 13
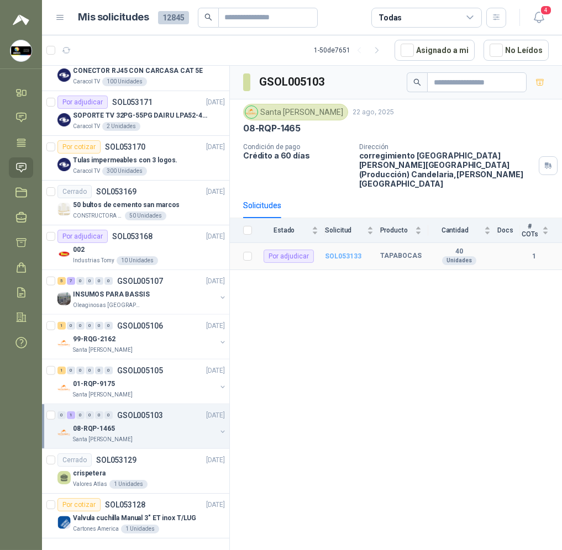
click at [346, 252] on b "SOL053133" at bounding box center [343, 256] width 36 height 8
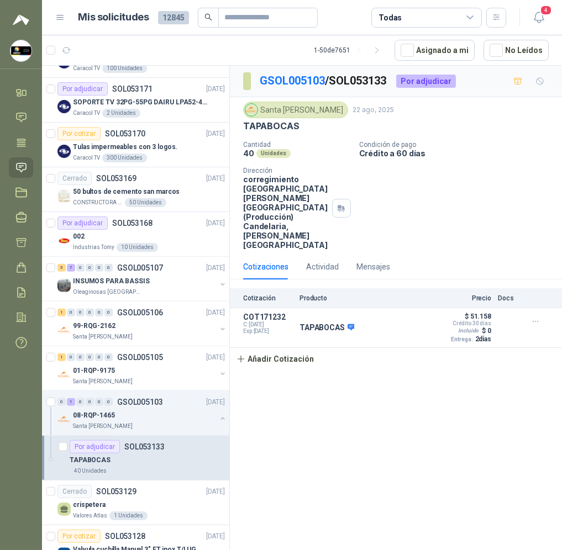
click at [452, 391] on div "GSOL005103 / SOL053133 Por adjudicar Santa [PERSON_NAME] [DATE] TAPABOCAS Canti…" at bounding box center [396, 310] width 332 height 488
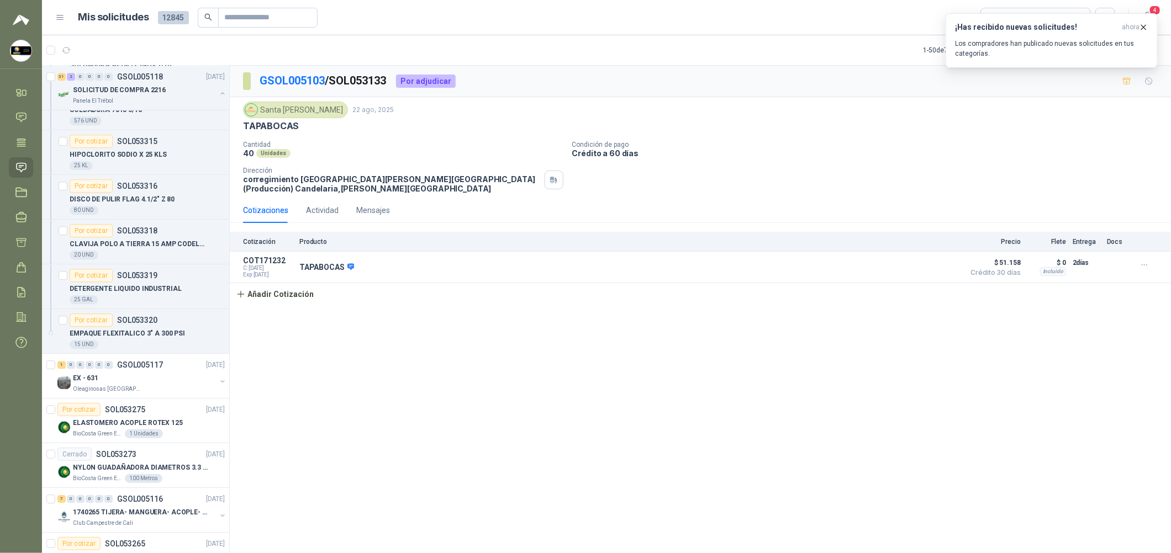
scroll to position [1905, 0]
click at [170, 293] on p "DETERGENTE LIQUIDO INDUSTRIAL" at bounding box center [126, 288] width 112 height 10
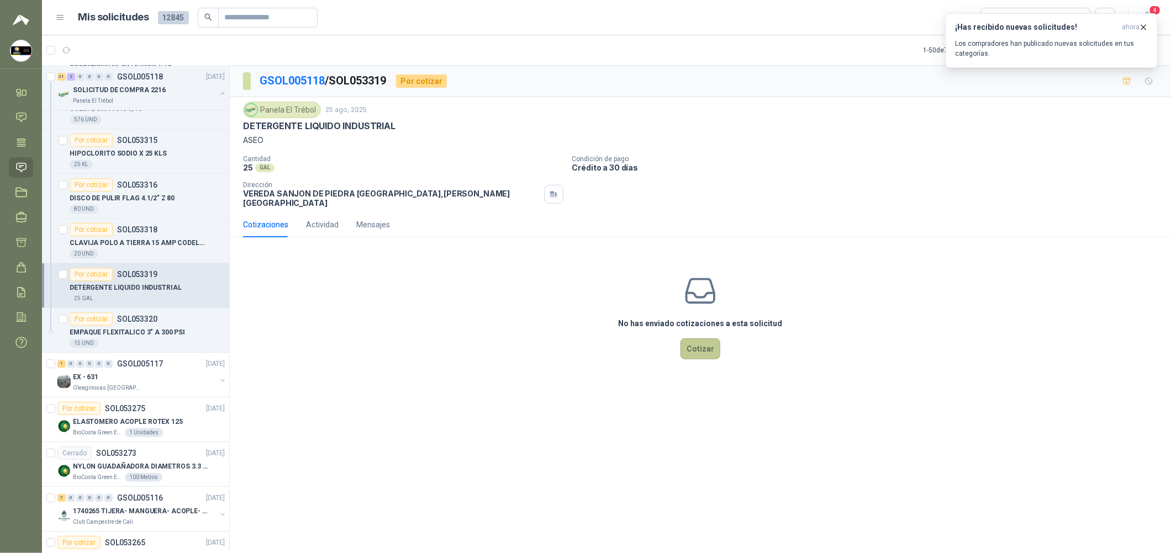
click at [561, 349] on button "Cotizar" at bounding box center [700, 349] width 40 height 21
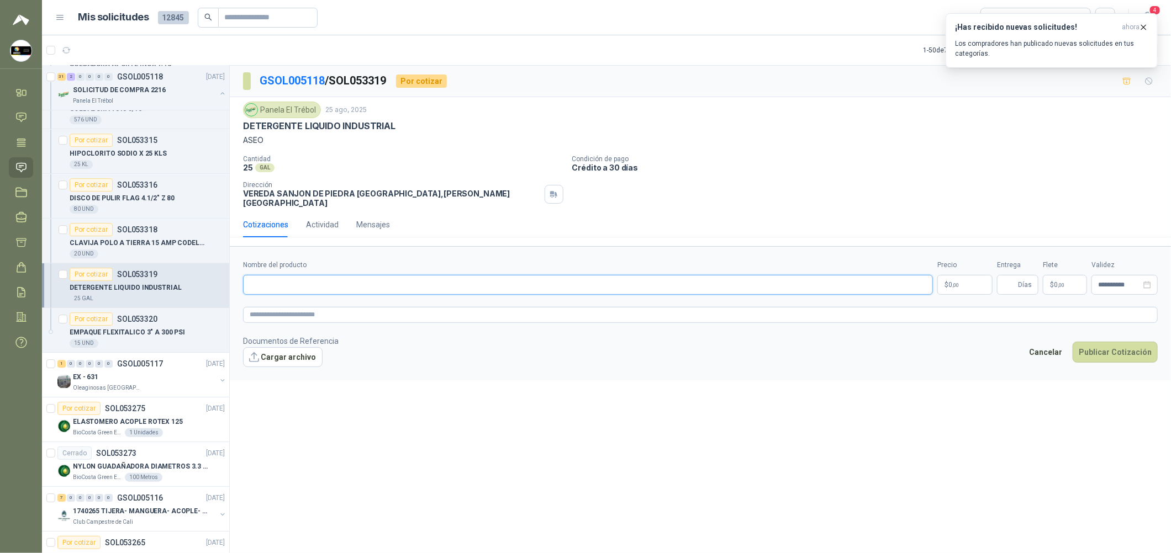
click at [361, 279] on input "Nombre del producto" at bounding box center [588, 285] width 690 height 20
type input "**********"
drag, startPoint x: 358, startPoint y: 278, endPoint x: 164, endPoint y: 277, distance: 193.9
click at [195, 278] on div "Por cotizar SOL053367 [DATE] LUZ ESTROBOSCOPICA AMARILLA -TIPO BALA SEGURIDAD P…" at bounding box center [606, 311] width 1129 height 492
drag, startPoint x: 335, startPoint y: 293, endPoint x: 342, endPoint y: 310, distance: 18.4
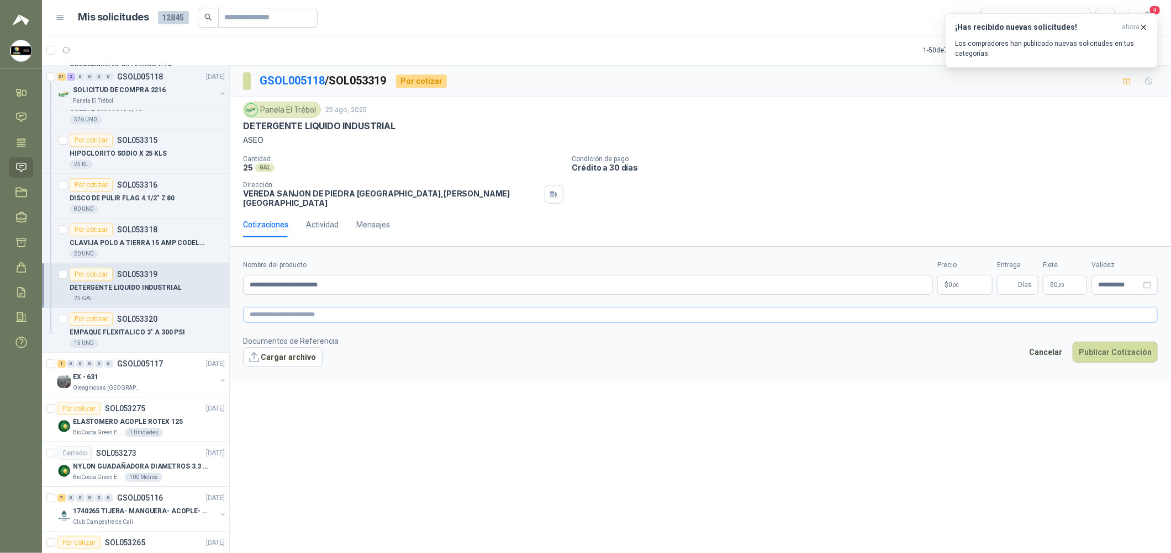
click at [337, 294] on form "**********" at bounding box center [700, 313] width 941 height 134
click at [343, 311] on textarea at bounding box center [700, 315] width 915 height 16
paste textarea "**********"
type textarea "**********"
click at [561, 278] on input "Entrega" at bounding box center [1010, 285] width 12 height 19
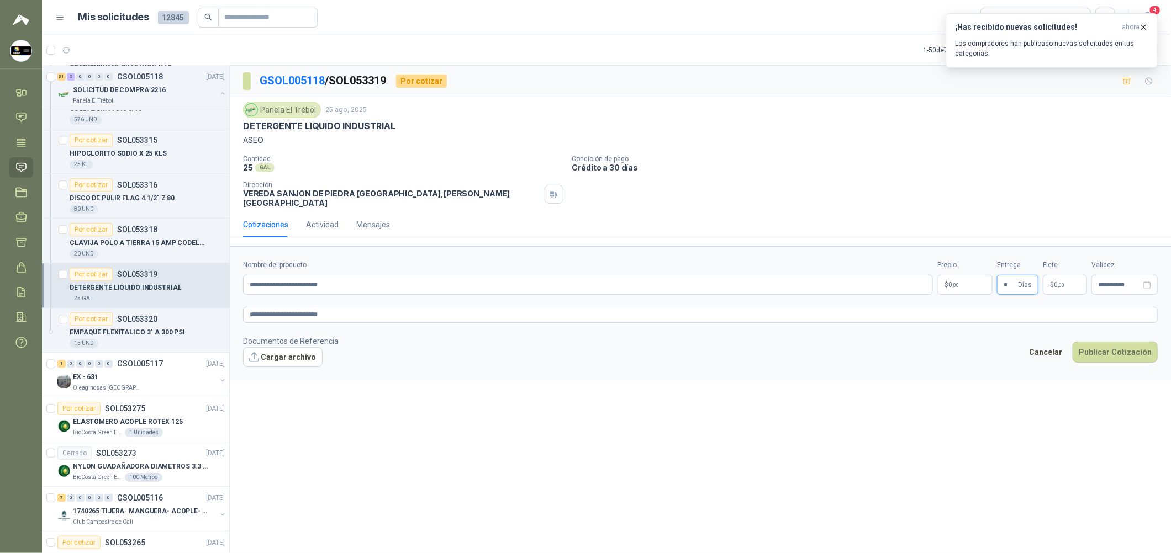
type input "*"
click at [561, 283] on body "[PERSON_NAME] Soluciones Industriales D&D Inicio Chat Tareas Solicitudes Licita…" at bounding box center [585, 276] width 1171 height 553
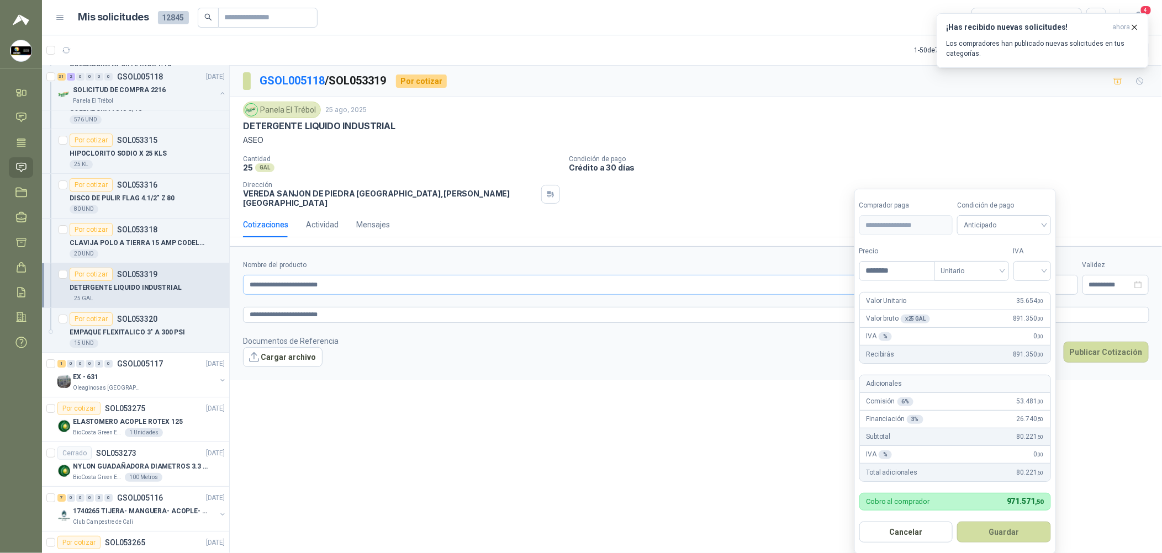
drag, startPoint x: 909, startPoint y: 275, endPoint x: 740, endPoint y: 271, distance: 169.6
click at [561, 272] on body "[PERSON_NAME] Soluciones Industriales D&D Inicio Chat Tareas Solicitudes Licita…" at bounding box center [581, 276] width 1162 height 553
type input "********"
click at [561, 278] on input "search" at bounding box center [1032, 270] width 24 height 17
click at [561, 297] on div "19%" at bounding box center [1035, 294] width 20 height 12
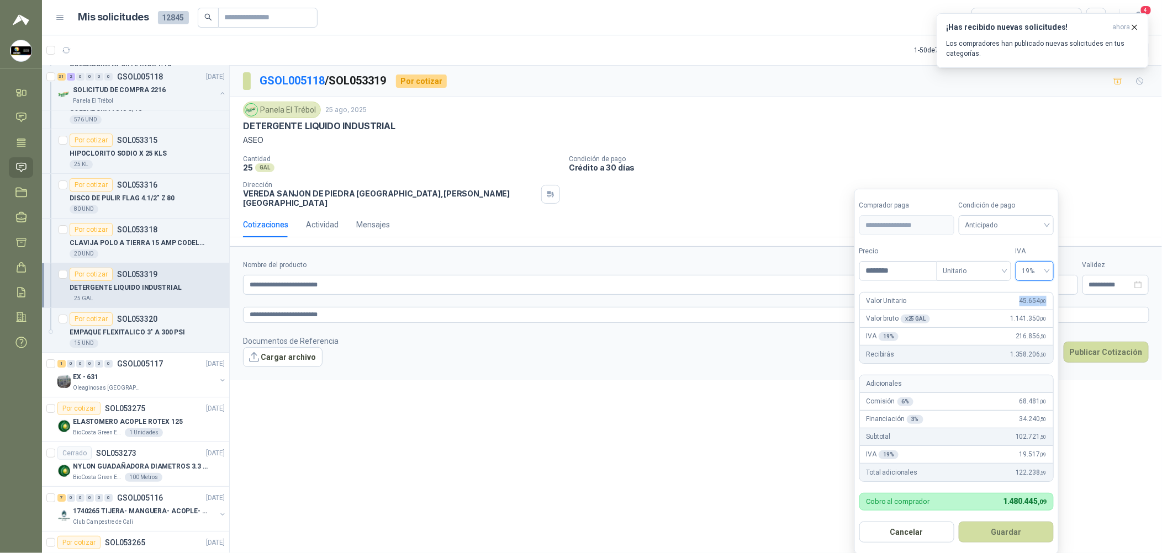
click at [561, 297] on span "45.654 ,00" at bounding box center [1033, 301] width 27 height 10
click at [561, 536] on button "Guardar" at bounding box center [1006, 532] width 95 height 21
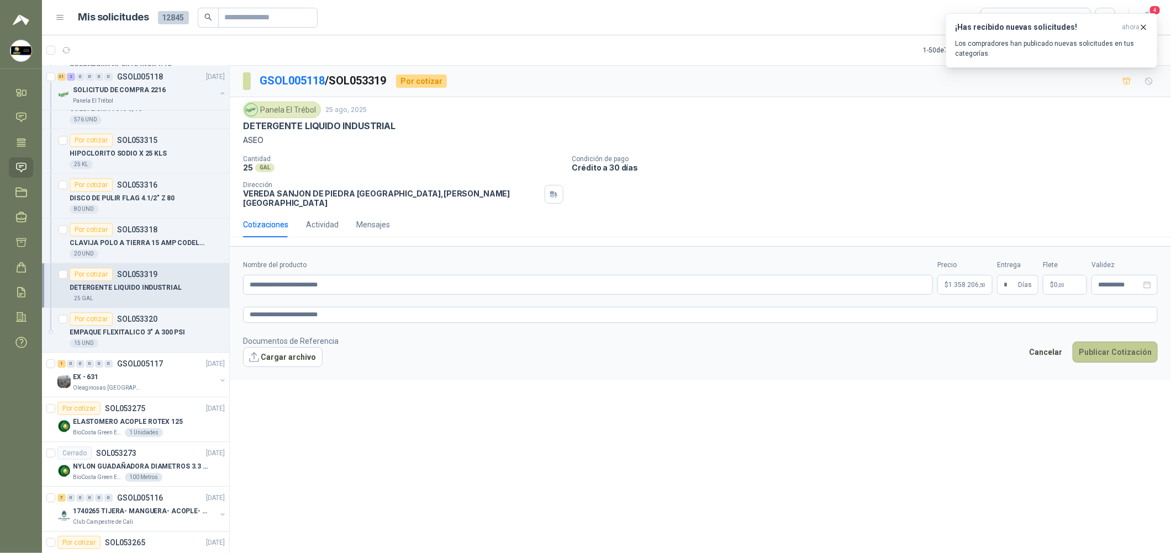
click at [561, 348] on button "Publicar Cotización" at bounding box center [1115, 352] width 85 height 21
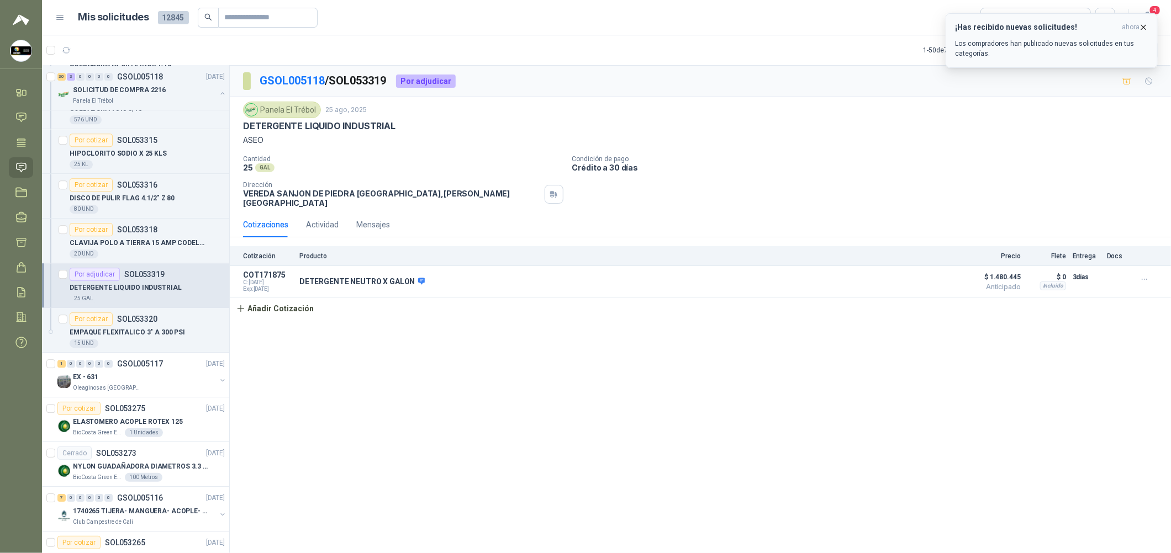
click at [561, 27] on icon "button" at bounding box center [1144, 27] width 4 height 4
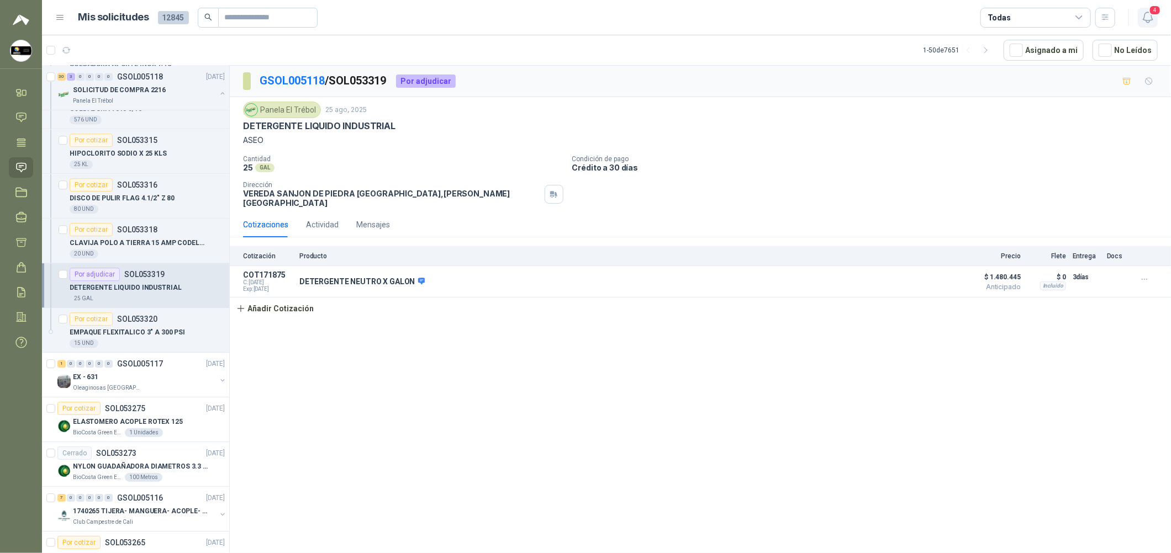
click at [561, 8] on span "4" at bounding box center [1155, 10] width 12 height 10
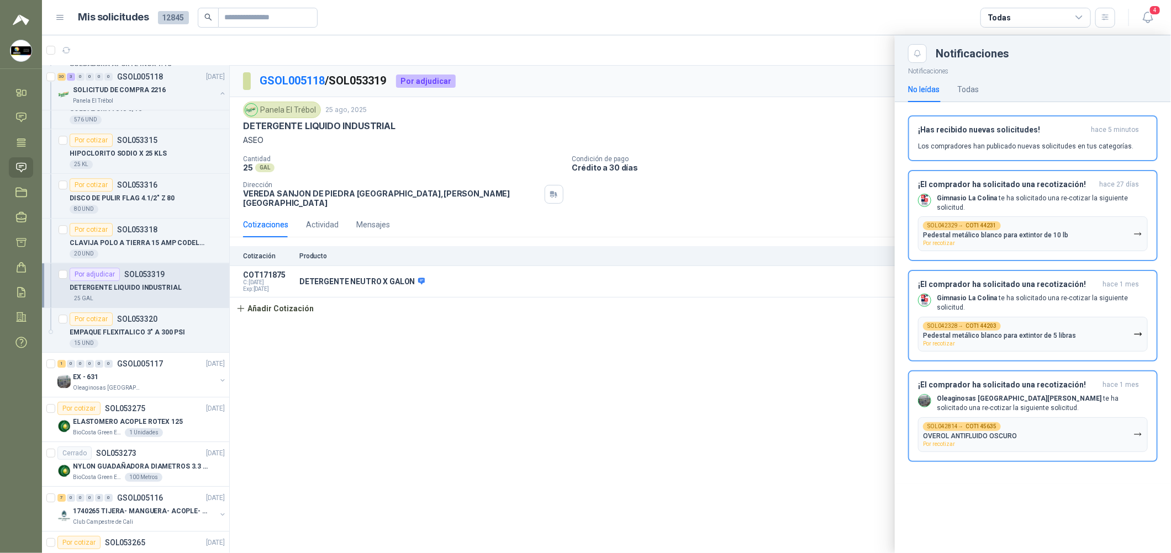
click at [225, 327] on div at bounding box center [606, 294] width 1129 height 518
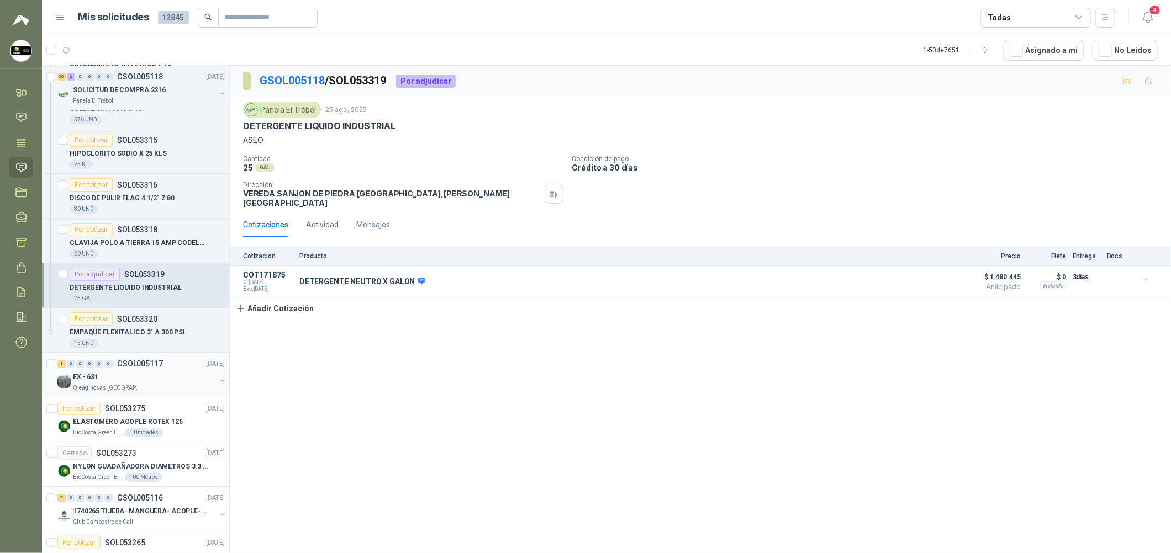
click at [184, 391] on div "Oleaginosas [GEOGRAPHIC_DATA][PERSON_NAME]" at bounding box center [144, 388] width 143 height 9
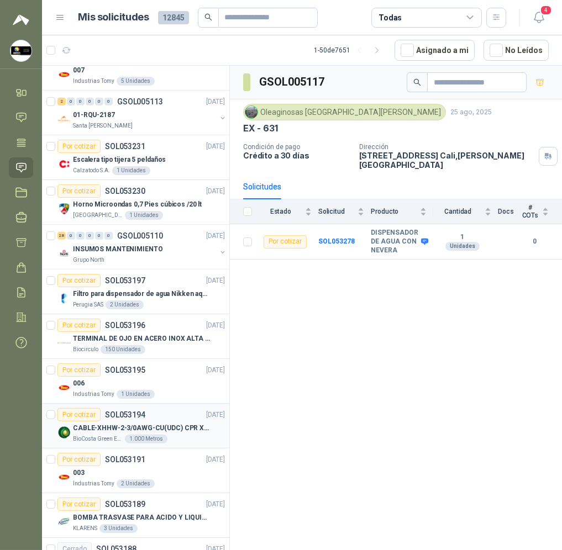
scroll to position [3002, 0]
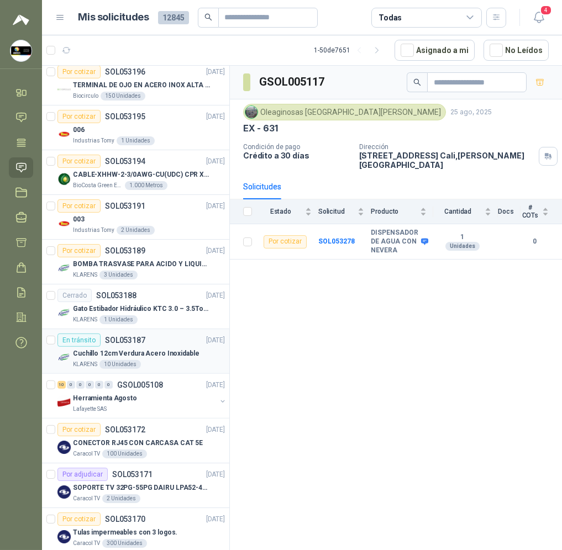
click at [177, 350] on div "Cuchillo 12cm Verdura Acero Inoxidable" at bounding box center [149, 353] width 152 height 13
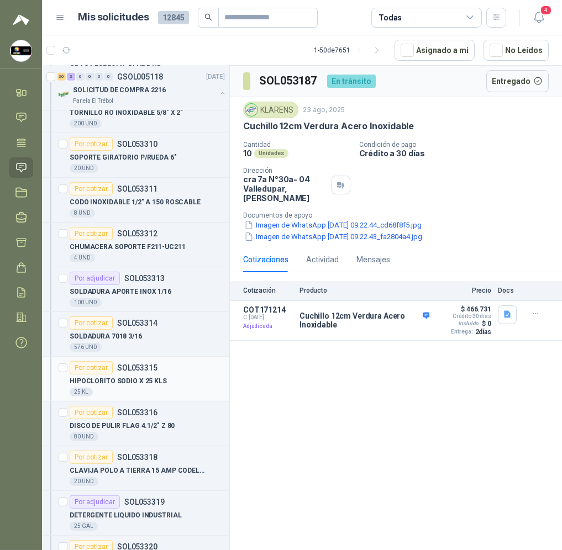
scroll to position [1677, 0]
drag, startPoint x: 153, startPoint y: 511, endPoint x: 198, endPoint y: 491, distance: 49.0
click at [154, 511] on div "DETERGENTE LIQUIDO INDUSTRIAL" at bounding box center [147, 515] width 155 height 13
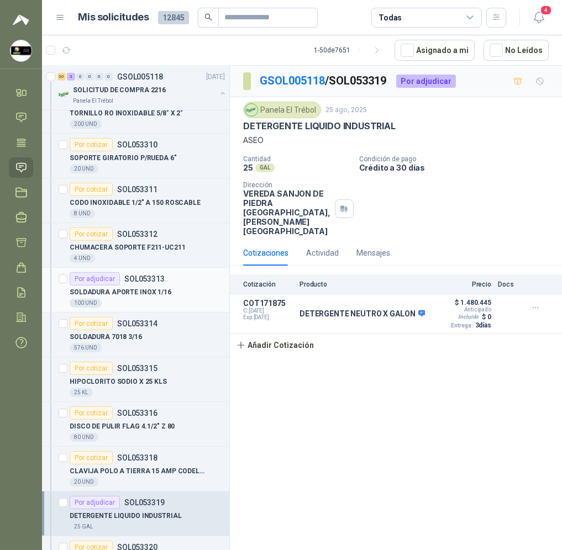
click at [175, 277] on div "Por adjudicar SOL053313" at bounding box center [147, 278] width 155 height 13
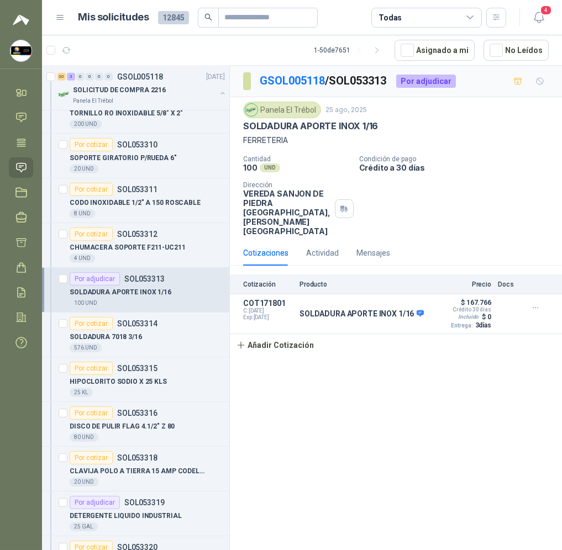
click at [404, 399] on div "GSOL005118 / SOL053313 Por adjudicar Panela El Trébol [DATE] SOLDADURA APORTE I…" at bounding box center [396, 310] width 332 height 488
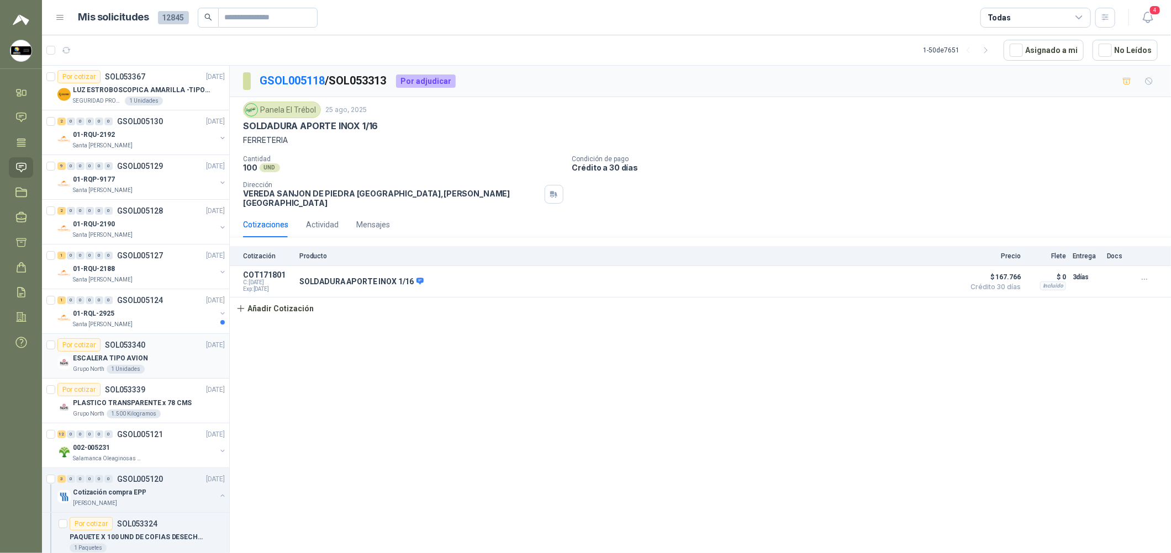
click at [176, 373] on div "Grupo North 1 Unidades" at bounding box center [149, 369] width 152 height 9
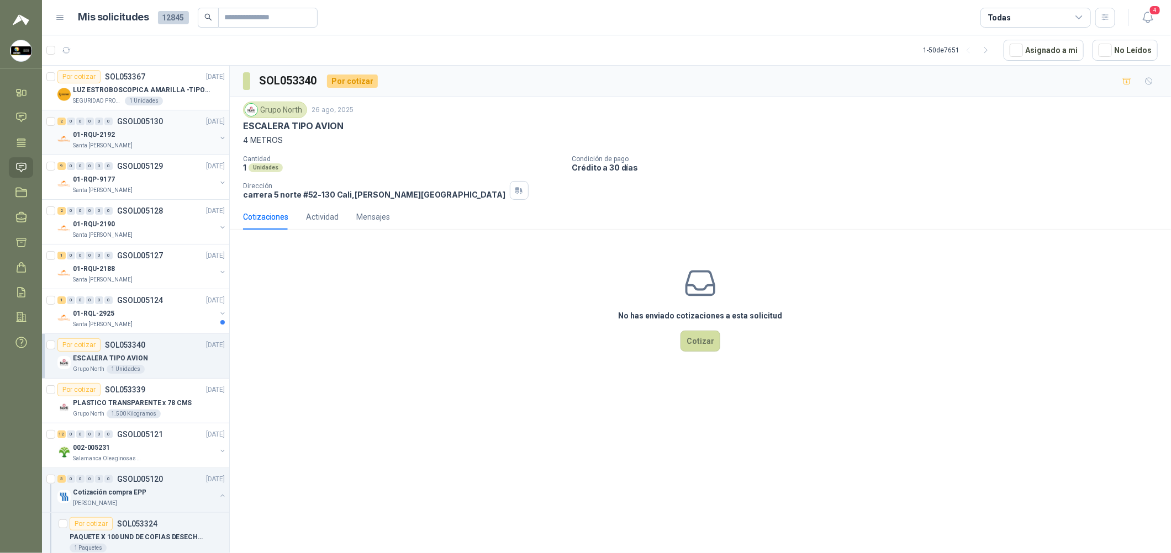
click at [187, 117] on div "2 0 0 0 0 0 GSOL005130 [DATE]" at bounding box center [142, 121] width 170 height 13
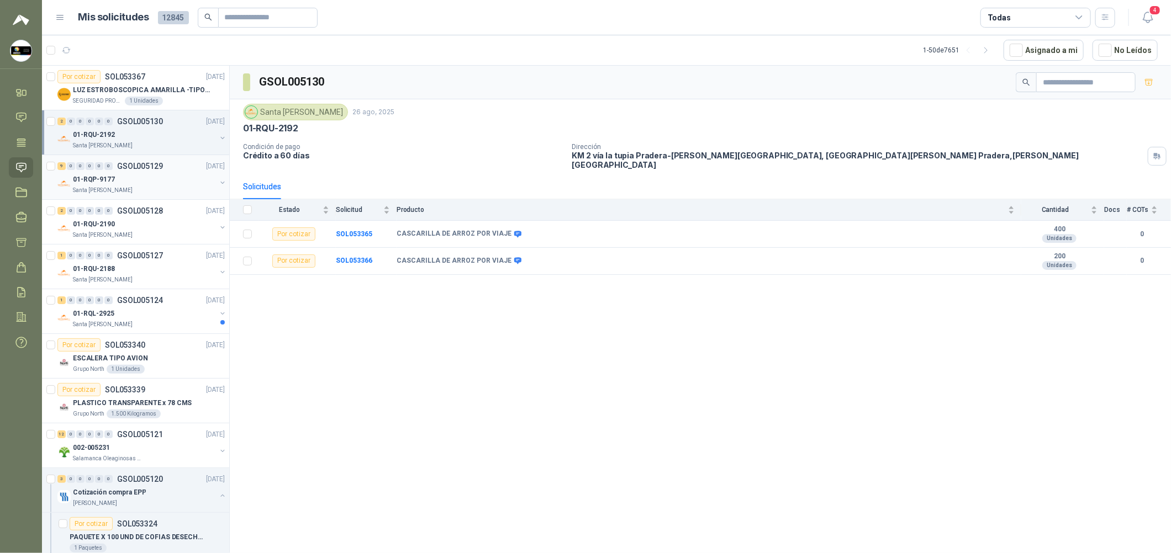
click at [151, 196] on div "9 0 0 0 0 0 GSOL005129 [DATE] 01-RQP-9177 [GEOGRAPHIC_DATA][PERSON_NAME]" at bounding box center [135, 177] width 187 height 45
click at [157, 163] on p "GSOL005129" at bounding box center [140, 166] width 46 height 8
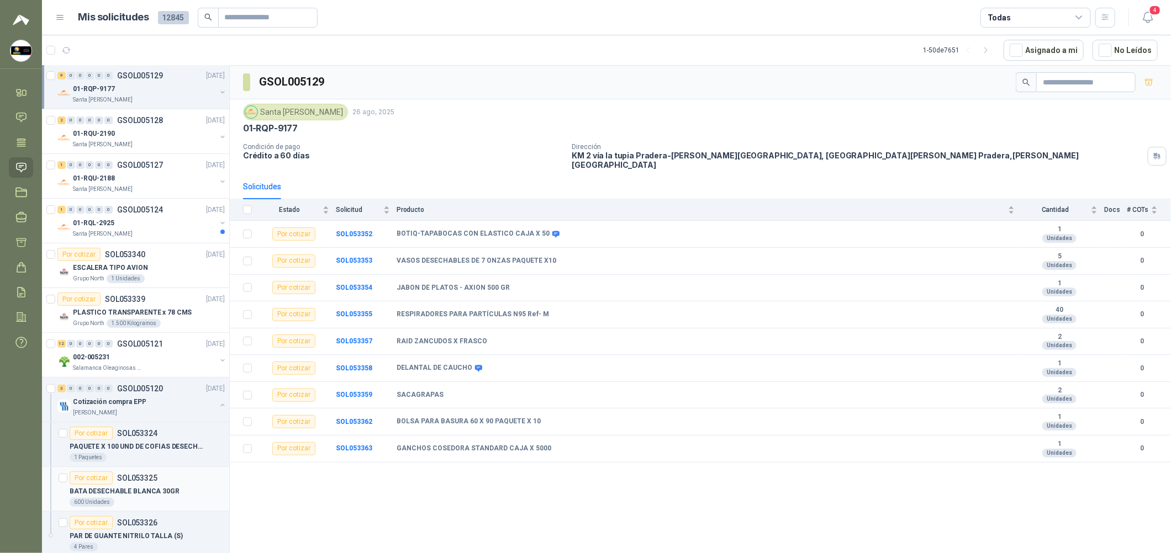
scroll to position [165, 0]
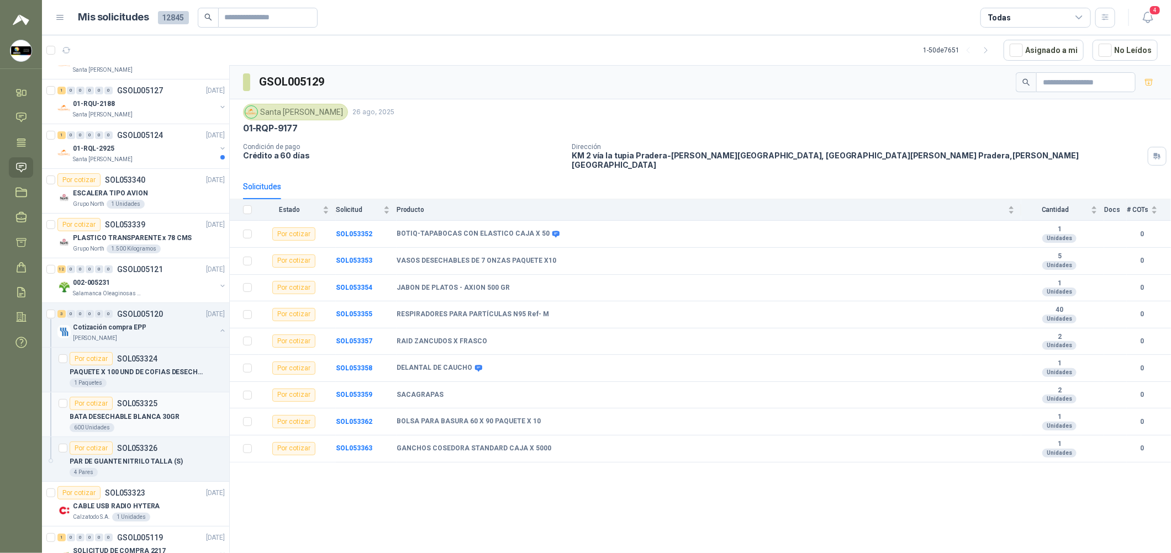
click at [159, 400] on div "Por cotizar SOL053325" at bounding box center [147, 403] width 155 height 13
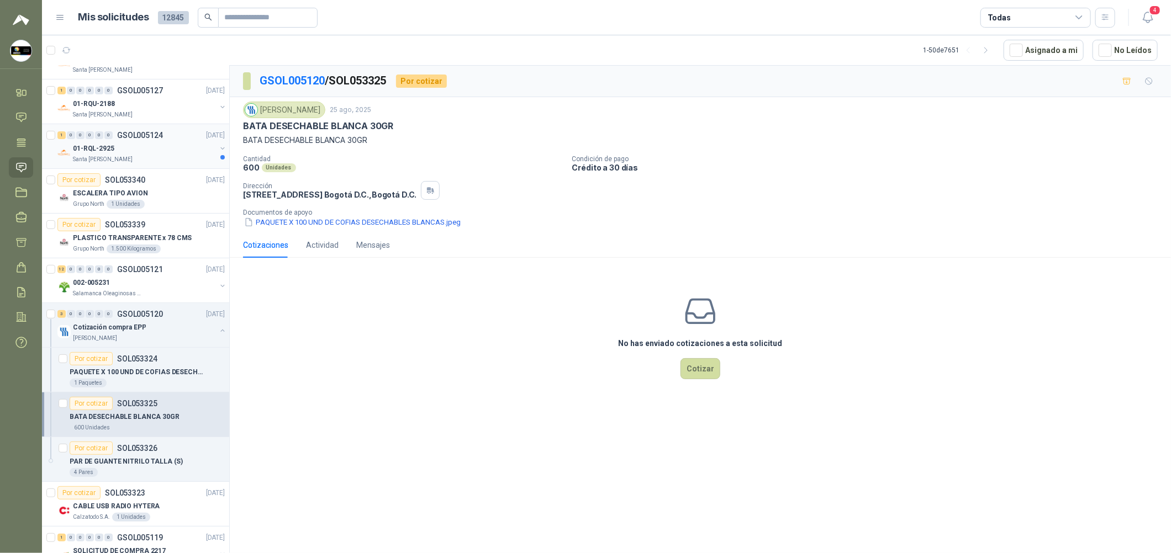
click at [183, 160] on div "Santa [PERSON_NAME]" at bounding box center [144, 159] width 143 height 9
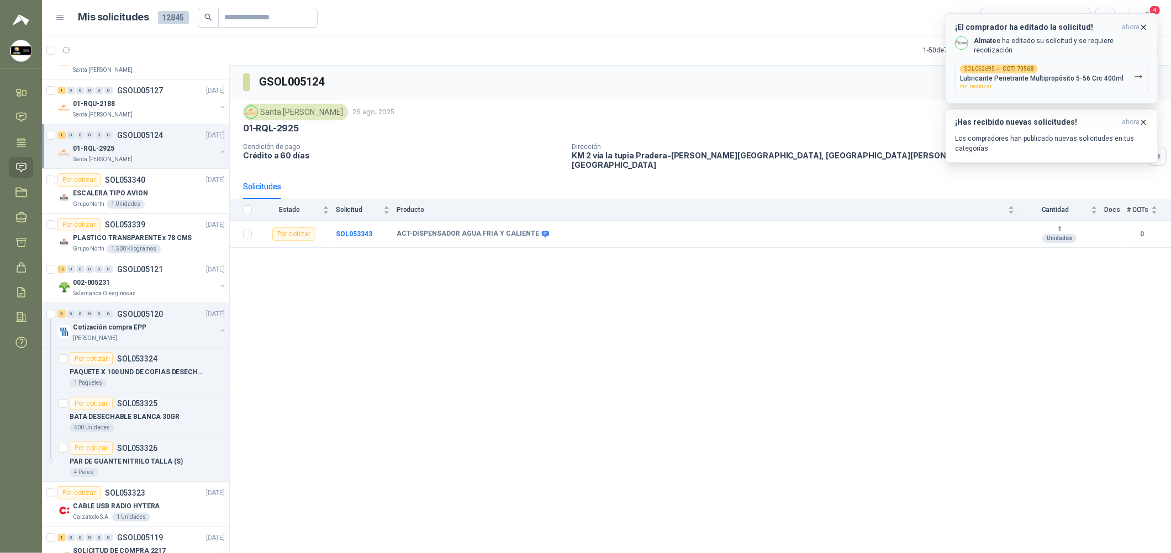
click at [561, 75] on p "Lubricante Penetrante Multipropósito 5-56 Crc 400ml" at bounding box center [1041, 79] width 163 height 8
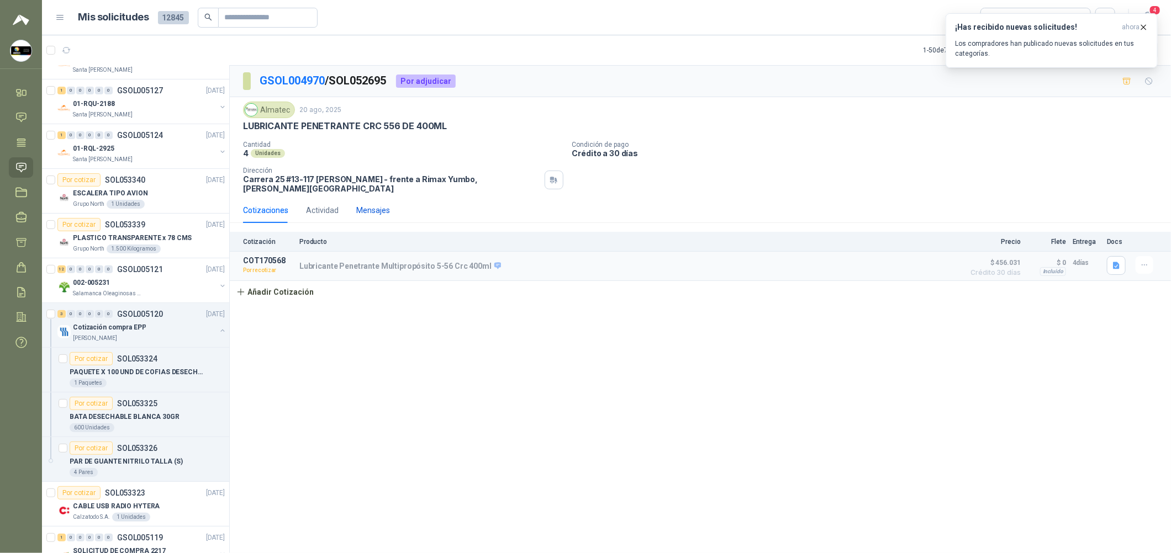
click at [372, 205] on div "Mensajes" at bounding box center [373, 210] width 34 height 12
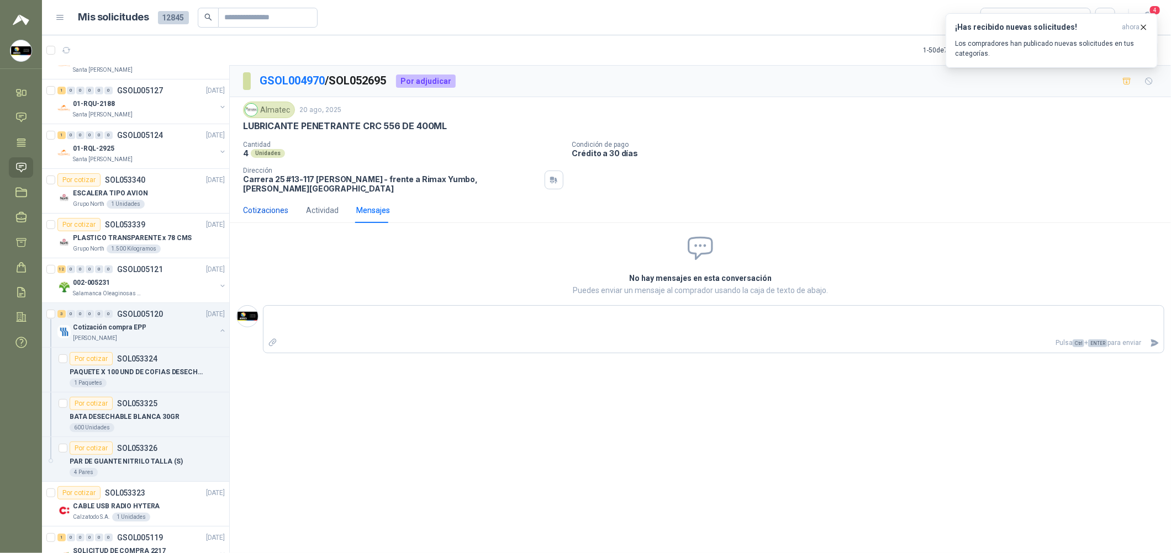
click at [266, 205] on div "Cotizaciones" at bounding box center [265, 210] width 45 height 12
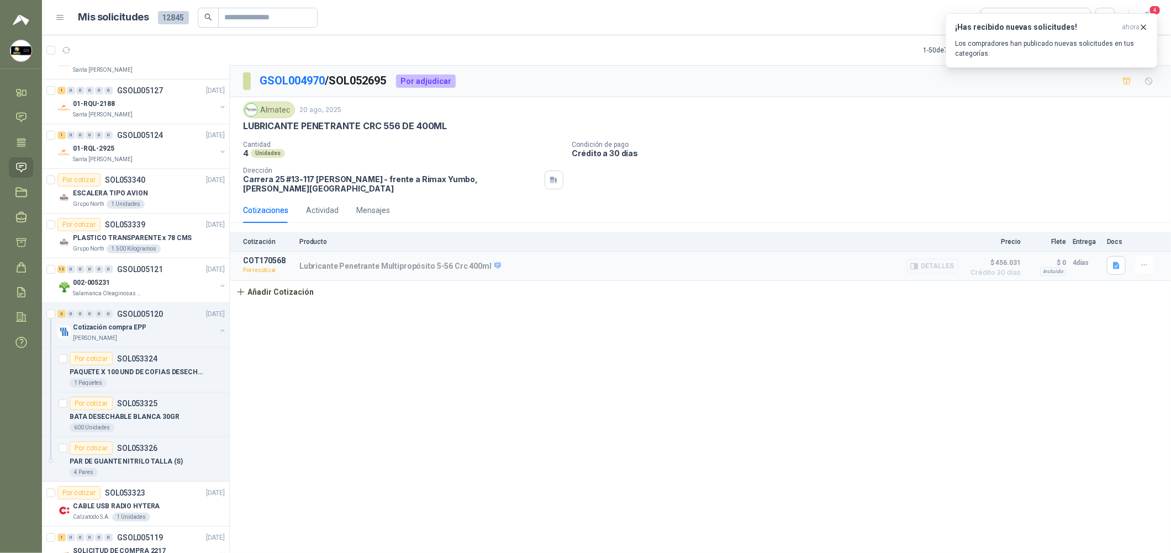
click at [259, 265] on p "Por recotizar" at bounding box center [268, 270] width 50 height 11
click at [561, 258] on button "button" at bounding box center [1116, 265] width 19 height 19
click at [561, 234] on button "imagen_2025-08-20_173015725.png" at bounding box center [1054, 235] width 129 height 12
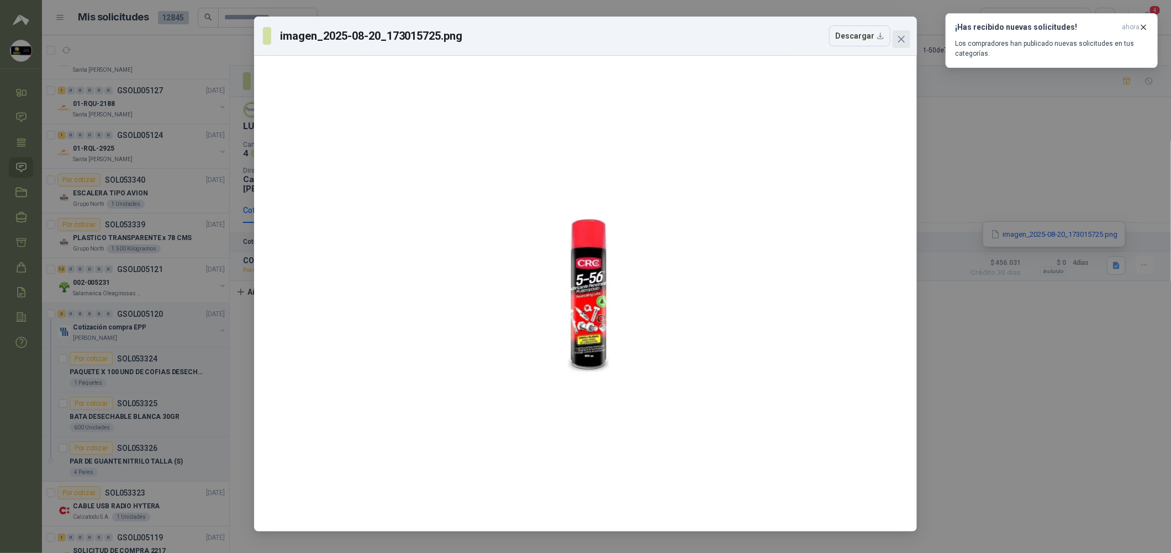
click at [561, 38] on icon "close" at bounding box center [901, 39] width 9 height 9
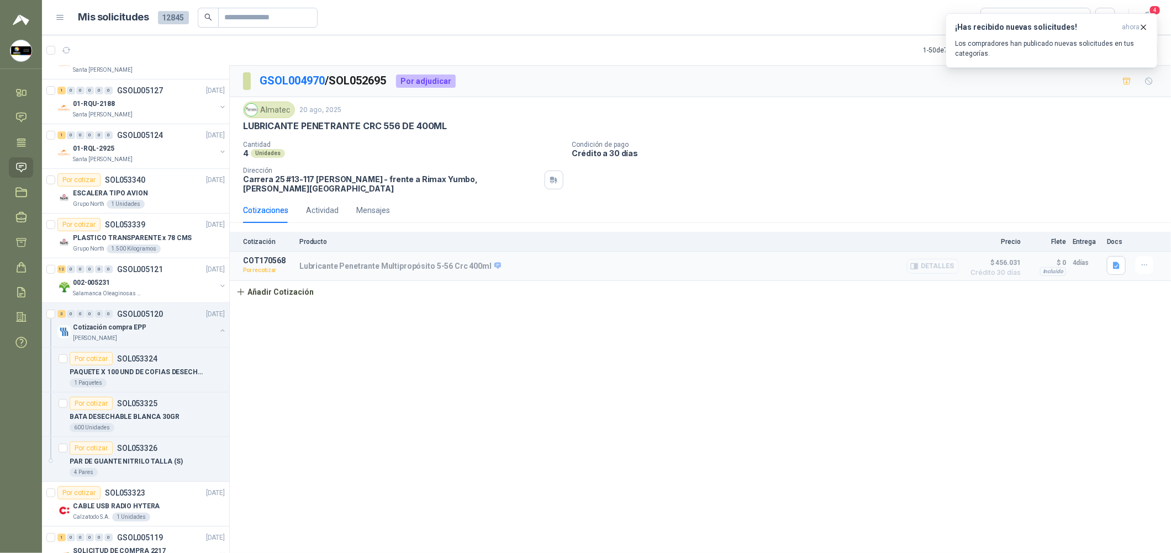
click at [561, 259] on button "Detalles" at bounding box center [933, 266] width 52 height 15
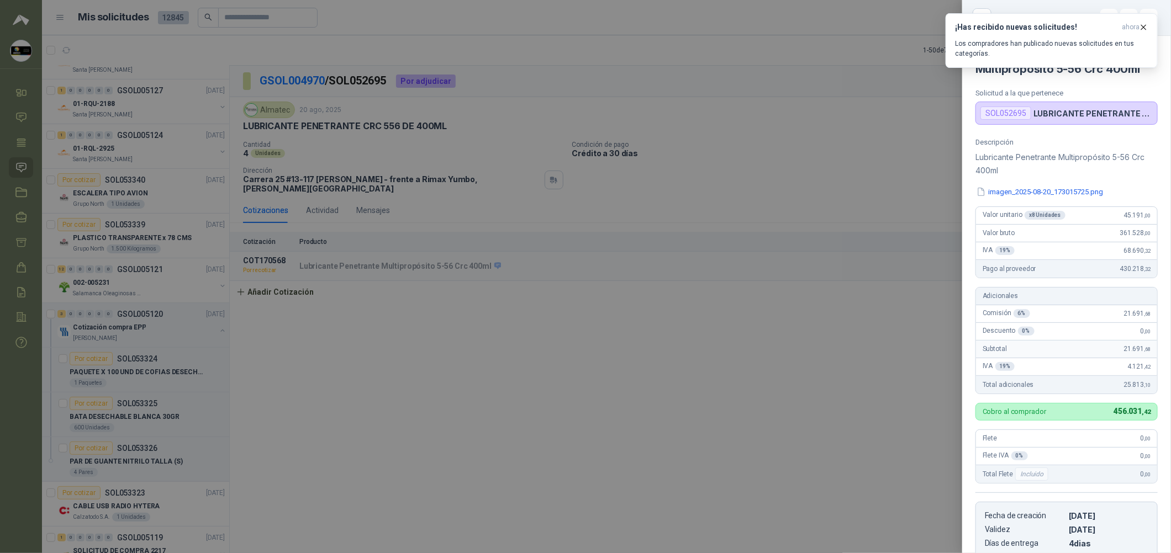
scroll to position [197, 0]
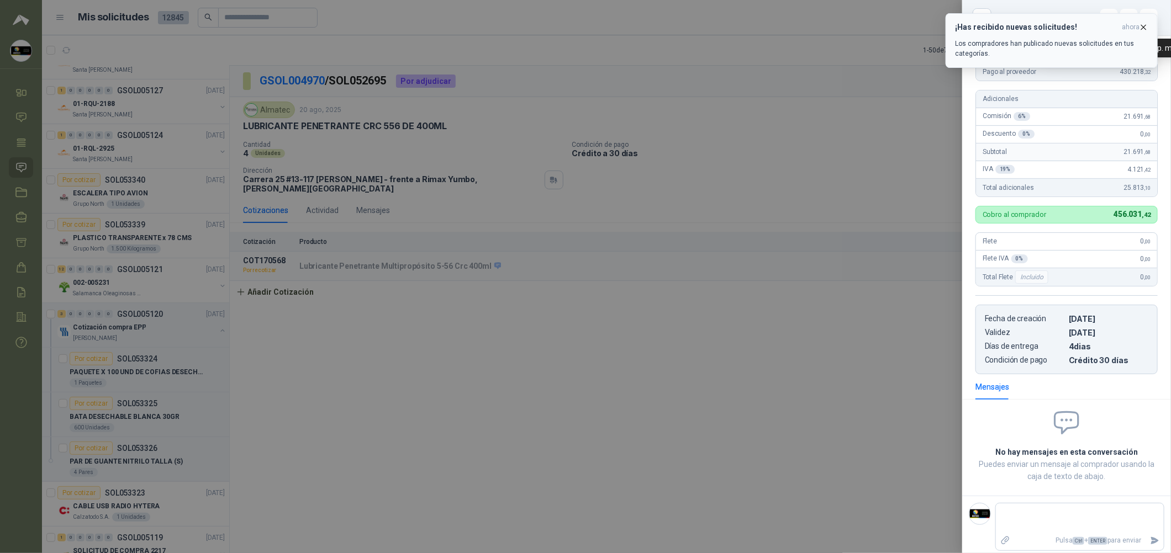
click at [561, 24] on button "¡Has recibido nuevas solicitudes! ahora Los compradores han publicado nuevas so…" at bounding box center [1052, 40] width 212 height 55
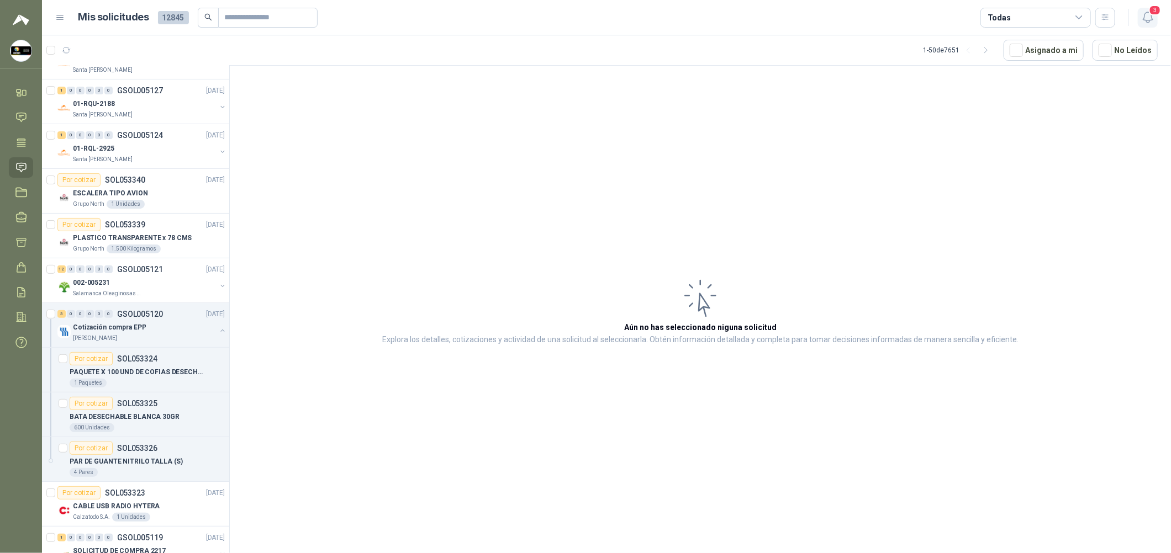
click at [561, 15] on icon "button" at bounding box center [1148, 17] width 14 height 14
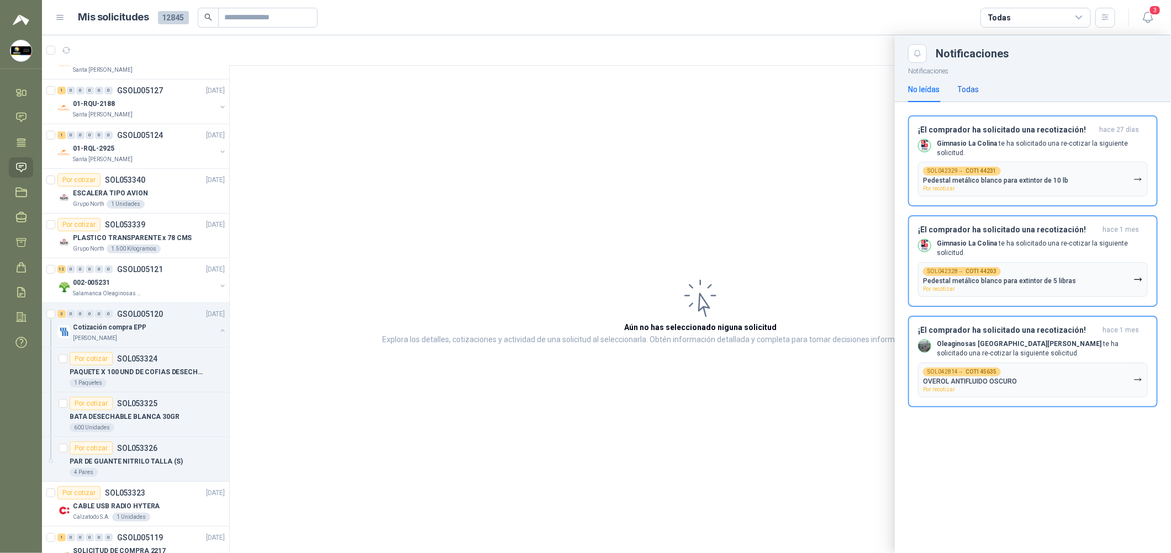
click at [561, 92] on div "Todas" at bounding box center [968, 89] width 22 height 12
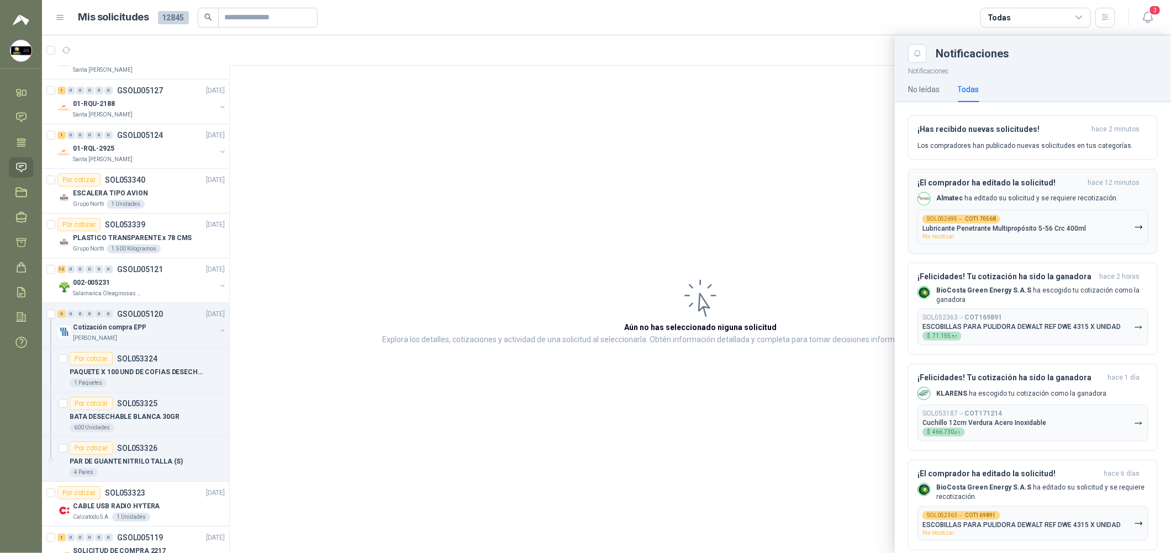
click at [561, 209] on div "¡El comprador ha editado la solicitud! hace 12 minutos Almatec ha editado su so…" at bounding box center [1032, 211] width 231 height 66
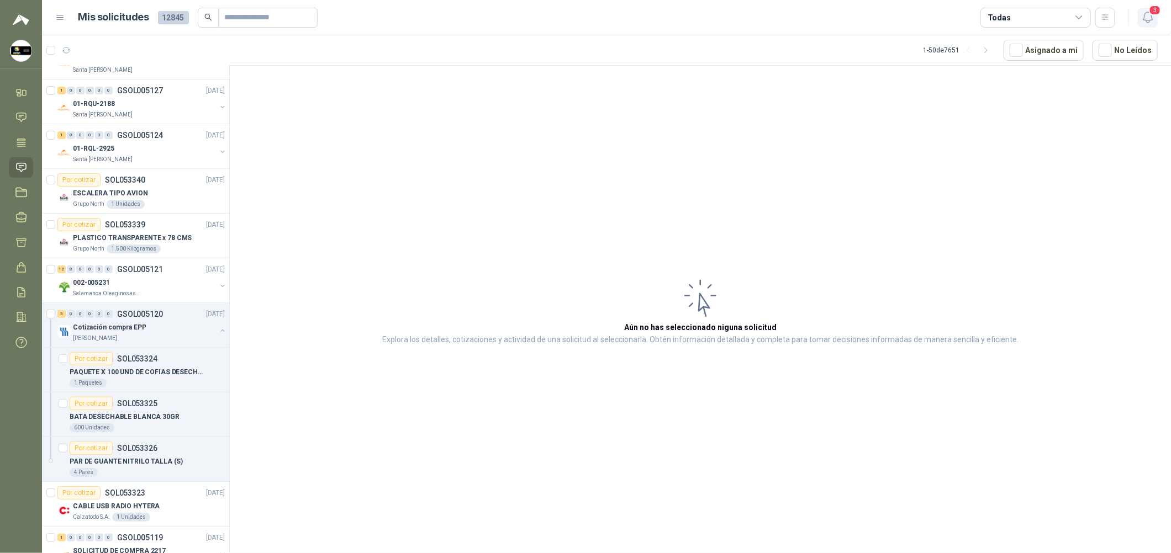
click at [561, 22] on button "3" at bounding box center [1148, 18] width 20 height 20
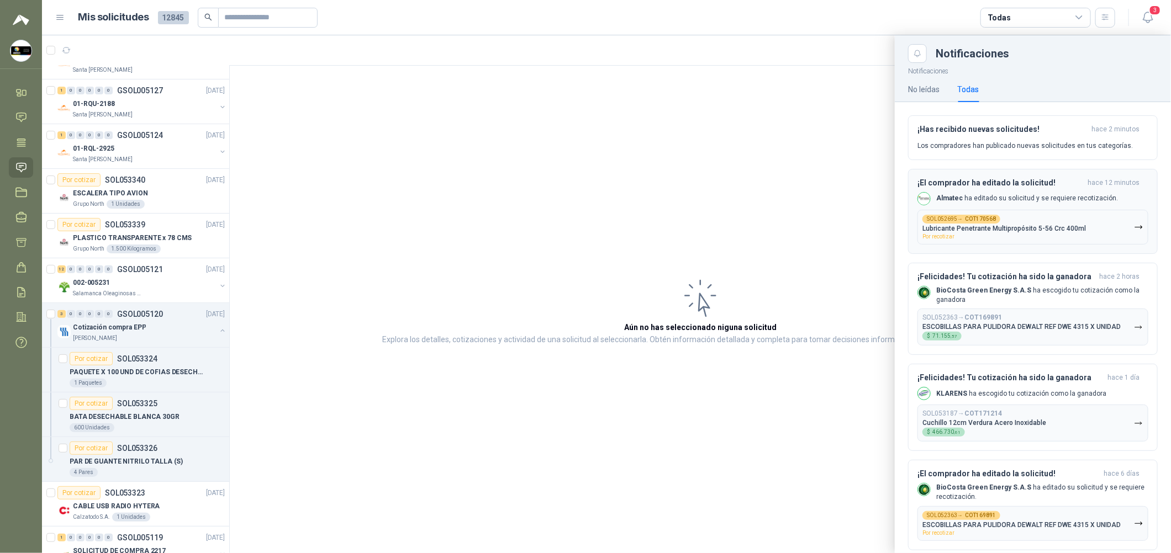
click at [561, 210] on button "SOL052695 → COT170568 Lubricante Penetrante Multipropósito 5-56 Crc 400ml Por r…" at bounding box center [1032, 227] width 231 height 35
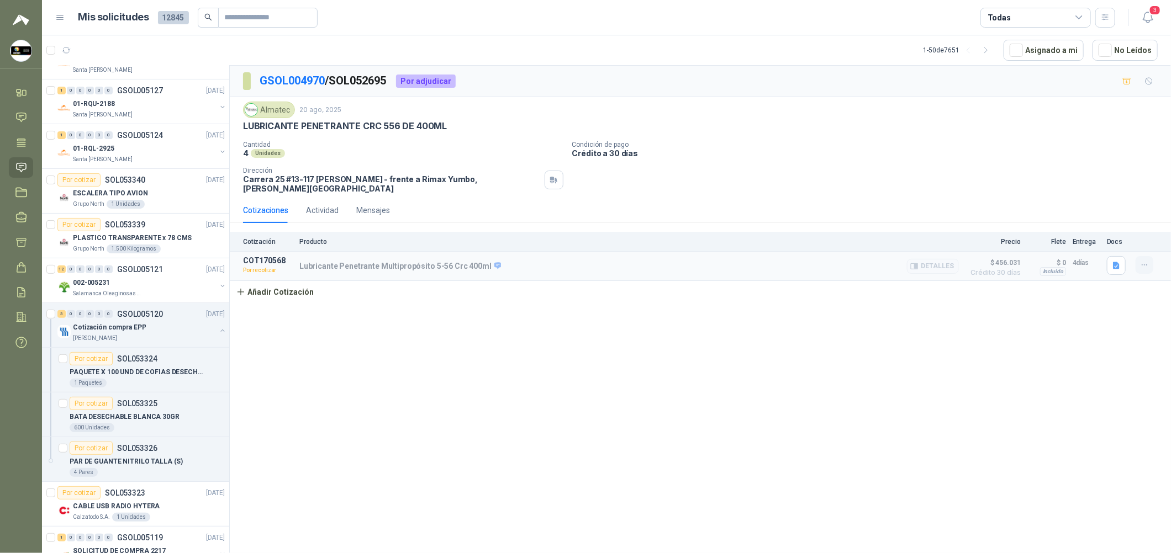
click at [561, 261] on icon "button" at bounding box center [1144, 265] width 9 height 9
click at [561, 234] on button "Re-cotizar" at bounding box center [1122, 234] width 88 height 18
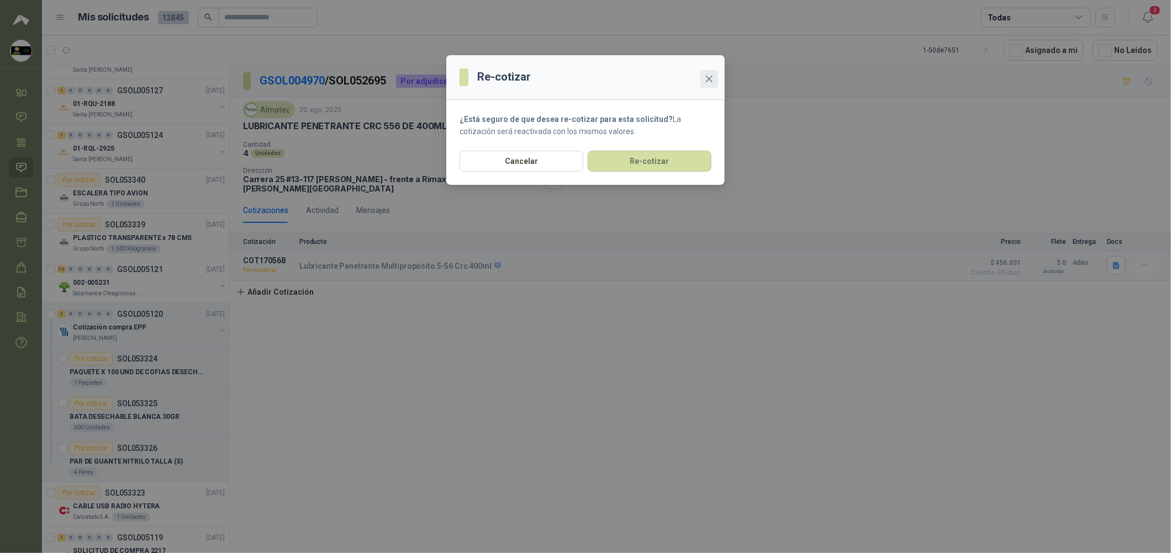
click at [561, 72] on button "Close" at bounding box center [709, 79] width 18 height 18
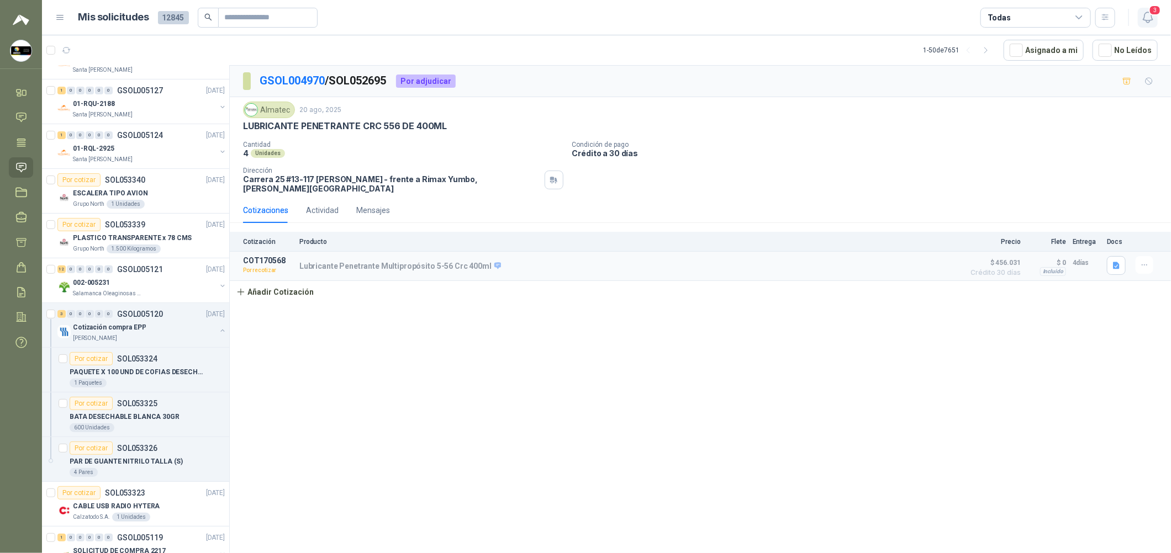
click at [561, 19] on icon "button" at bounding box center [1148, 17] width 14 height 14
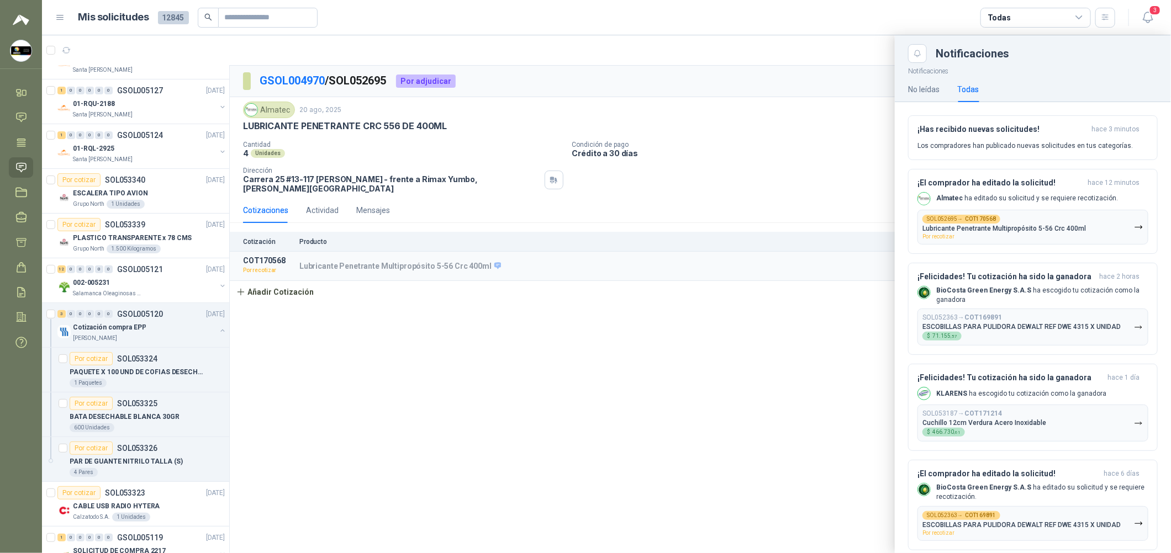
click at [561, 309] on div at bounding box center [606, 294] width 1129 height 518
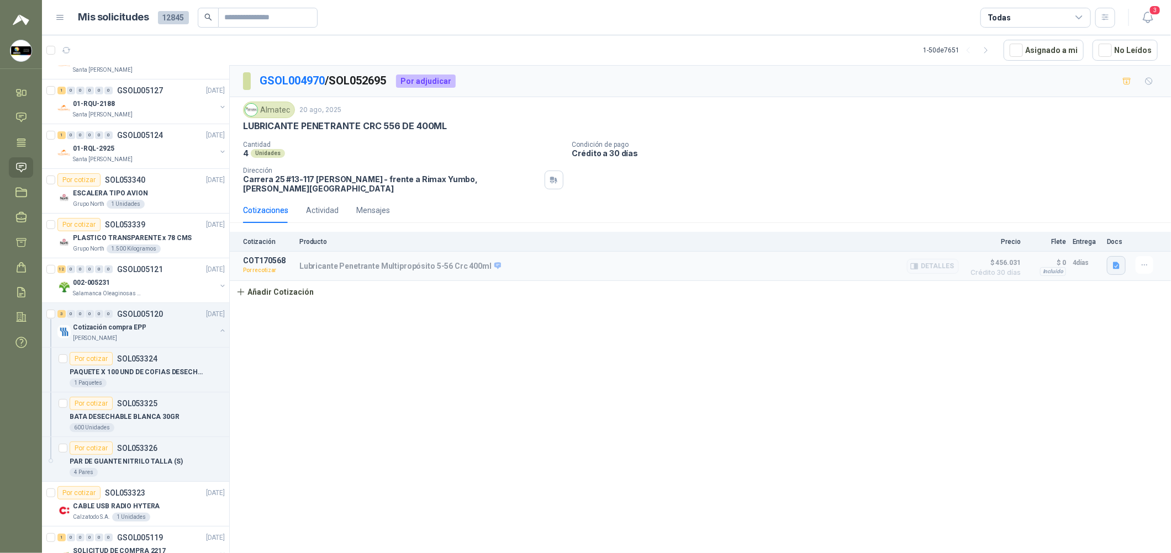
click at [561, 261] on button "button" at bounding box center [1116, 265] width 19 height 19
click at [561, 238] on button "imagen_2025-08-20_173015725.png" at bounding box center [1054, 235] width 129 height 12
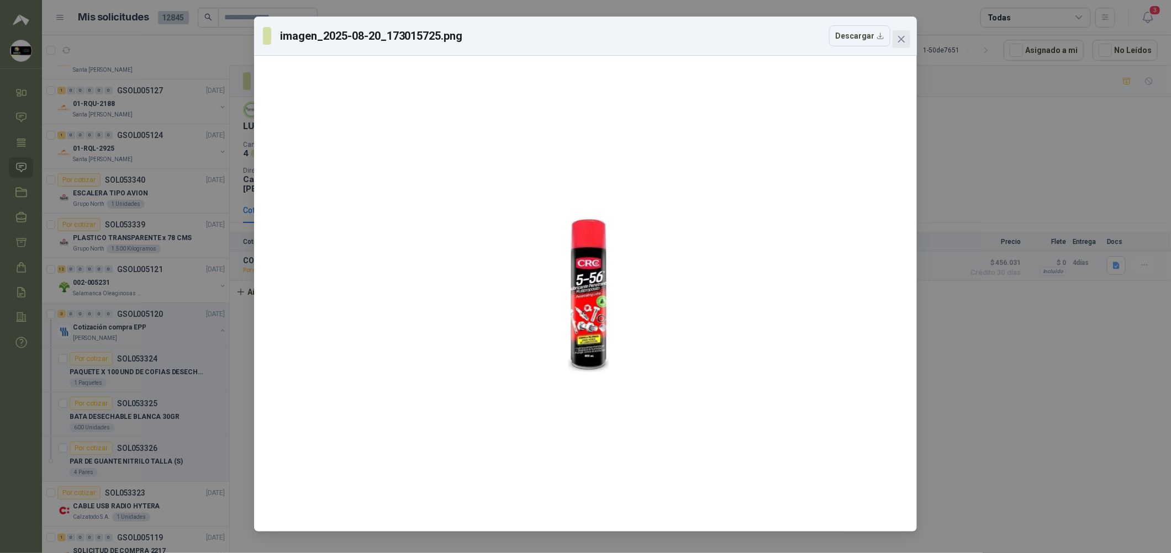
click at [561, 39] on icon "close" at bounding box center [901, 39] width 9 height 9
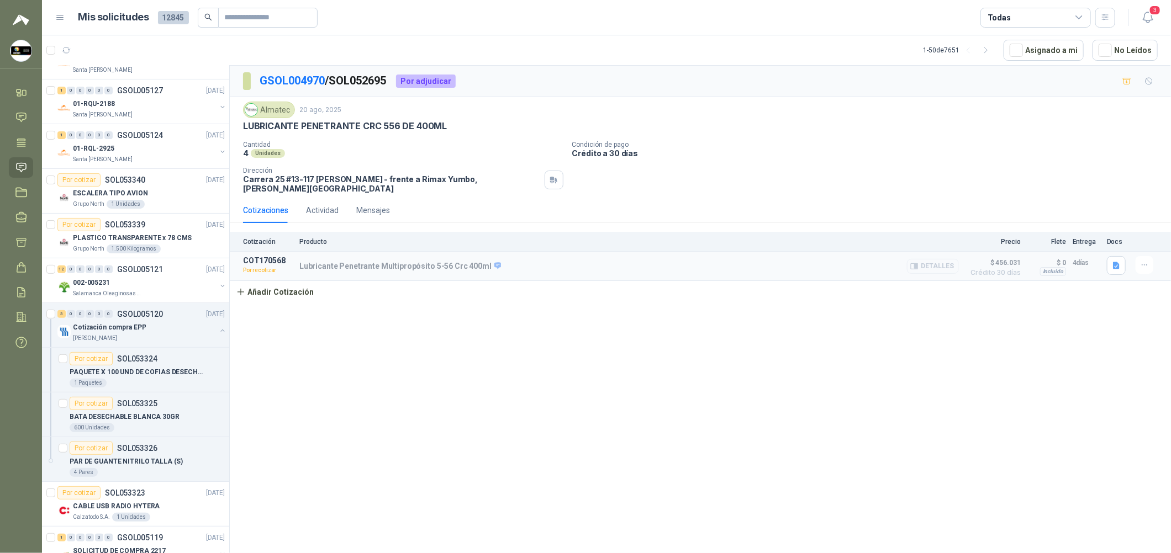
click at [561, 265] on icon "button" at bounding box center [916, 267] width 3 height 4
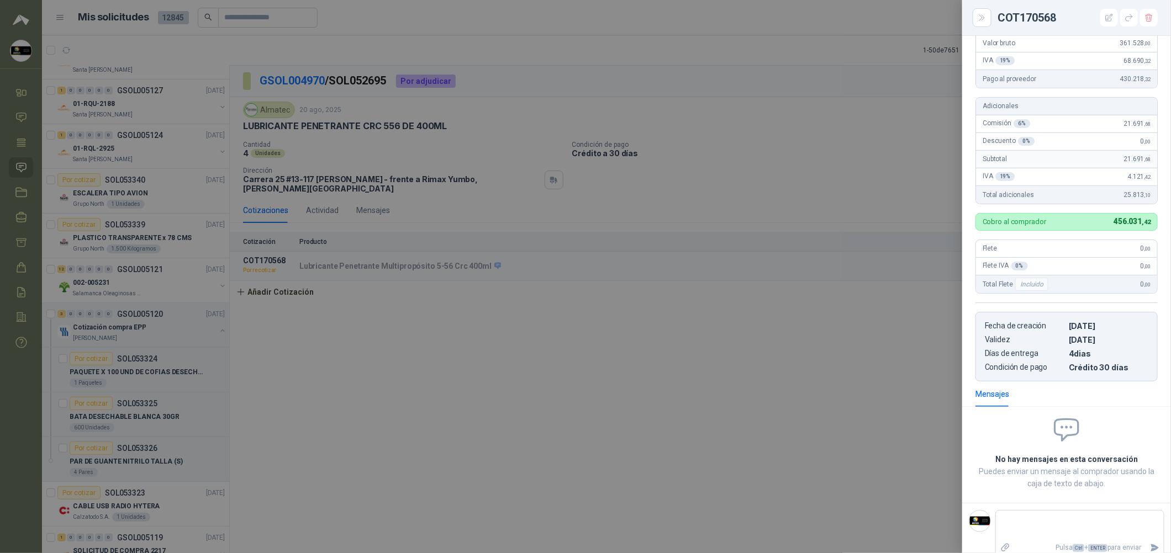
scroll to position [203, 0]
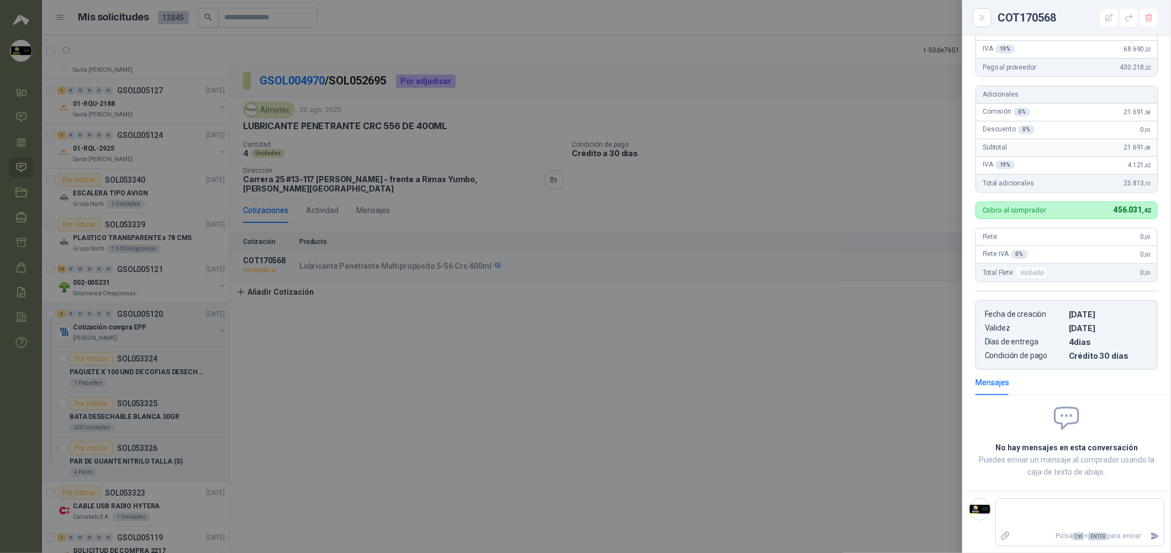
click at [561, 382] on div at bounding box center [585, 276] width 1171 height 553
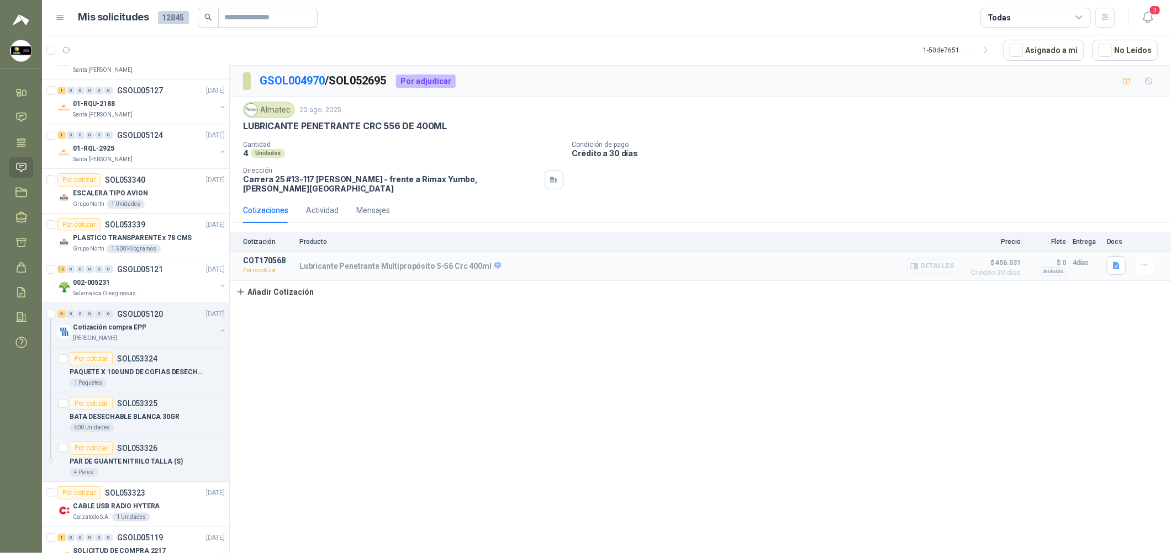
click at [561, 259] on button "Detalles" at bounding box center [933, 266] width 52 height 15
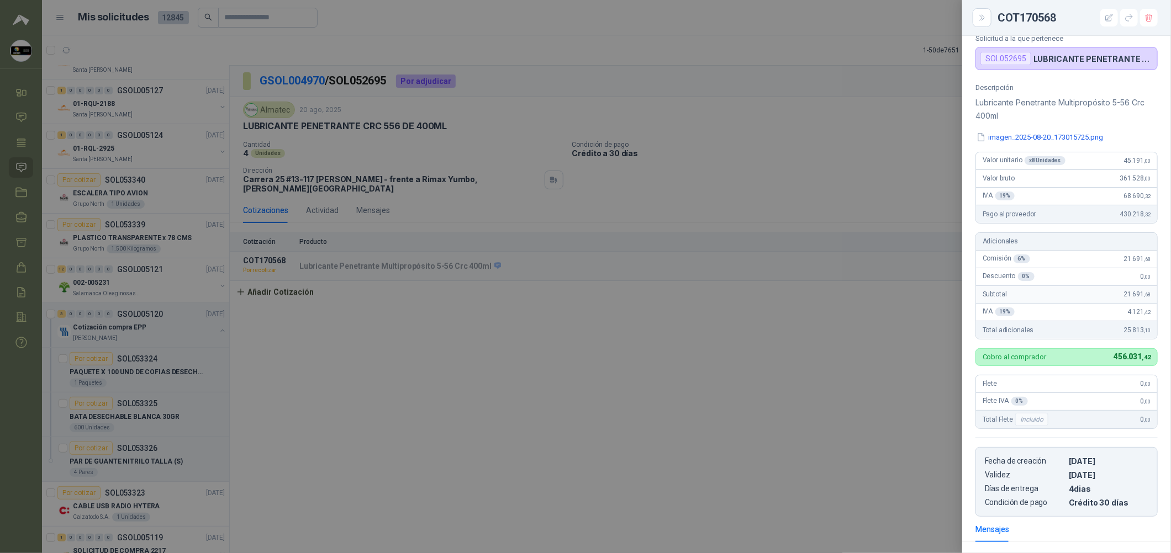
scroll to position [82, 0]
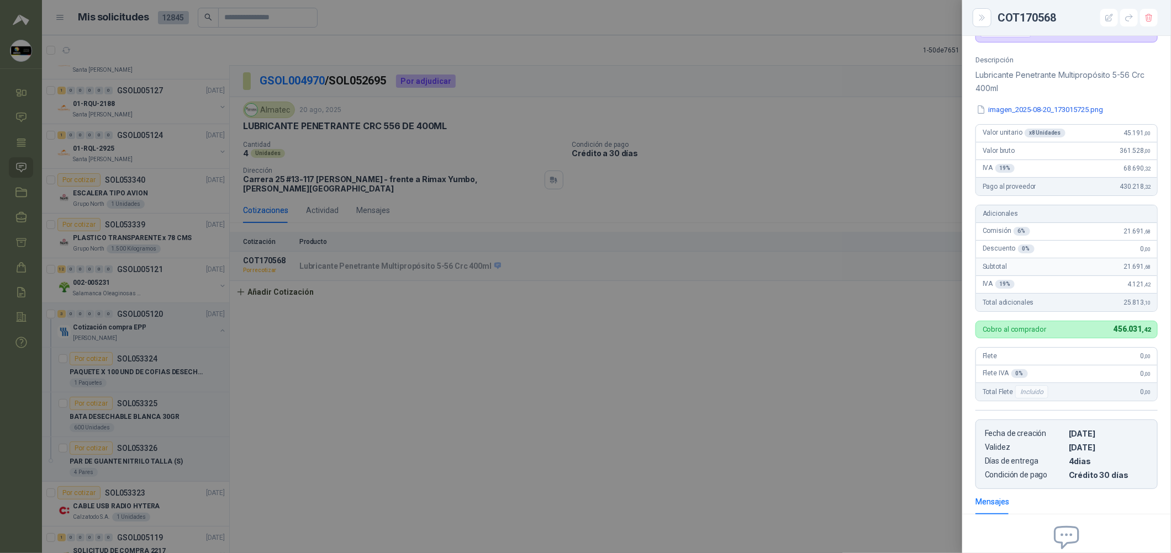
drag, startPoint x: 1037, startPoint y: 133, endPoint x: 1052, endPoint y: 135, distance: 14.5
click at [561, 135] on div "x 8 Unidades" at bounding box center [1045, 133] width 41 height 9
click at [506, 151] on div at bounding box center [585, 276] width 1171 height 553
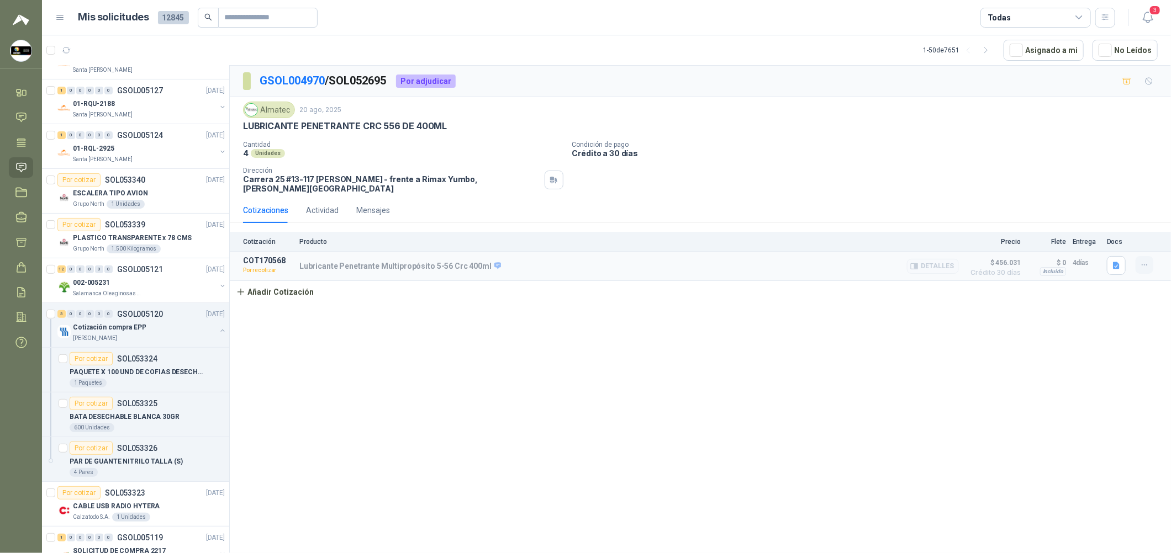
click at [561, 258] on button "button" at bounding box center [1145, 265] width 18 height 18
click at [561, 233] on button "Re-cotizar" at bounding box center [1122, 234] width 88 height 18
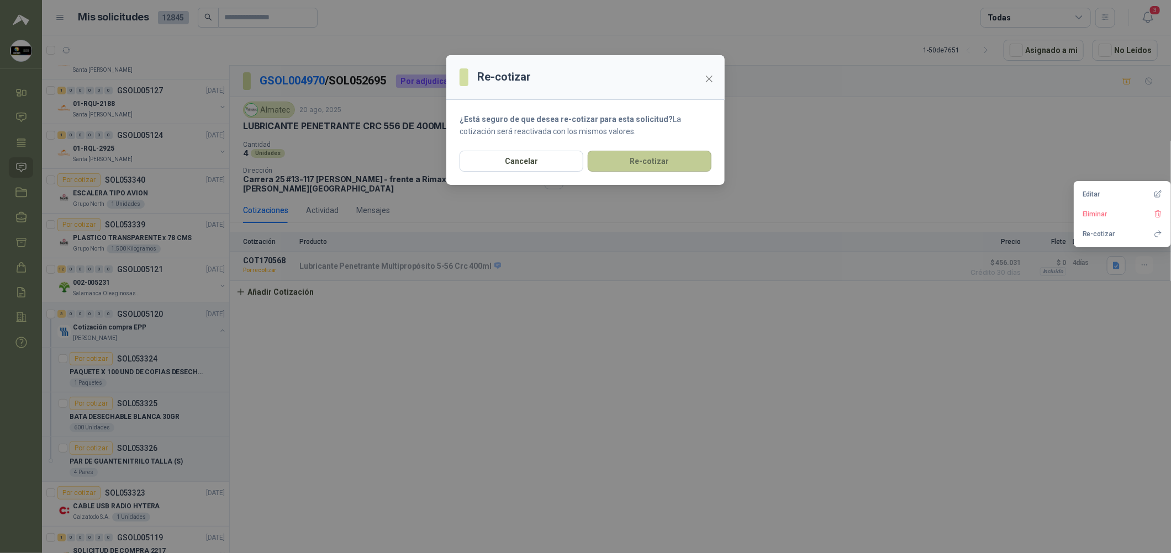
click at [561, 160] on button "Re-cotizar" at bounding box center [650, 161] width 124 height 21
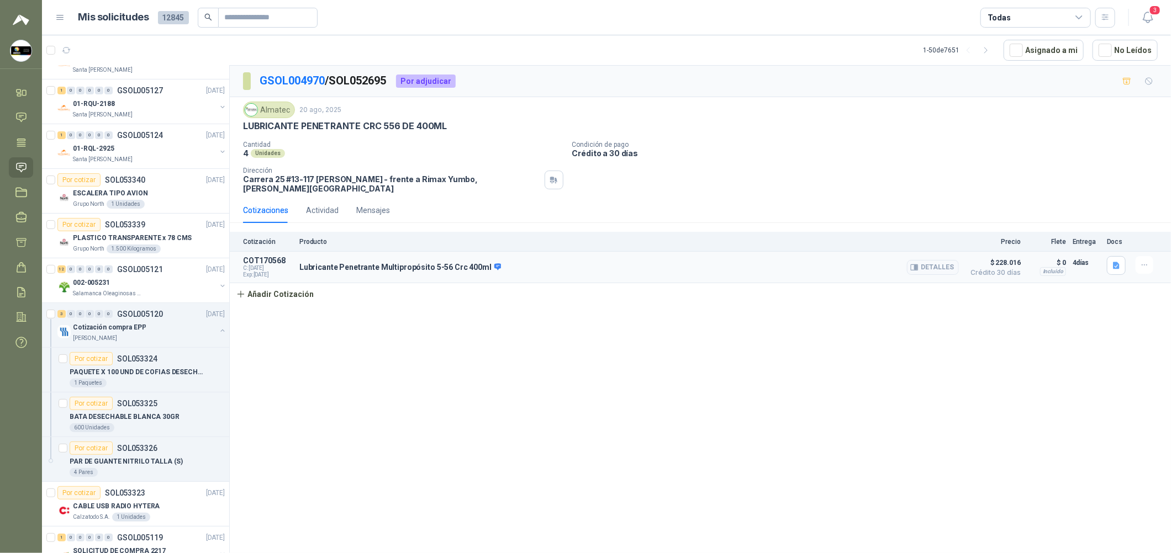
click at [561, 252] on article "COT170568 C: [DATE] Exp: [DATE] Lubricante Penetrante Multipropósito 5-56 Crc 4…" at bounding box center [700, 267] width 941 height 31
click at [561, 261] on icon "button" at bounding box center [1144, 265] width 9 height 9
click at [561, 213] on button "Editar" at bounding box center [1122, 214] width 88 height 18
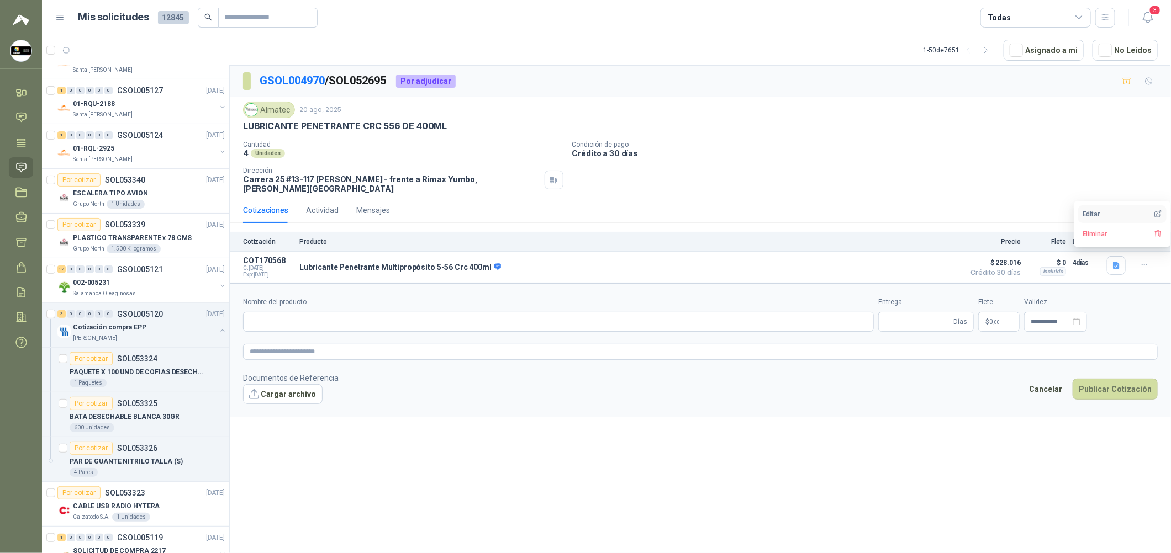
type input "**********"
type input "*"
type textarea "**********"
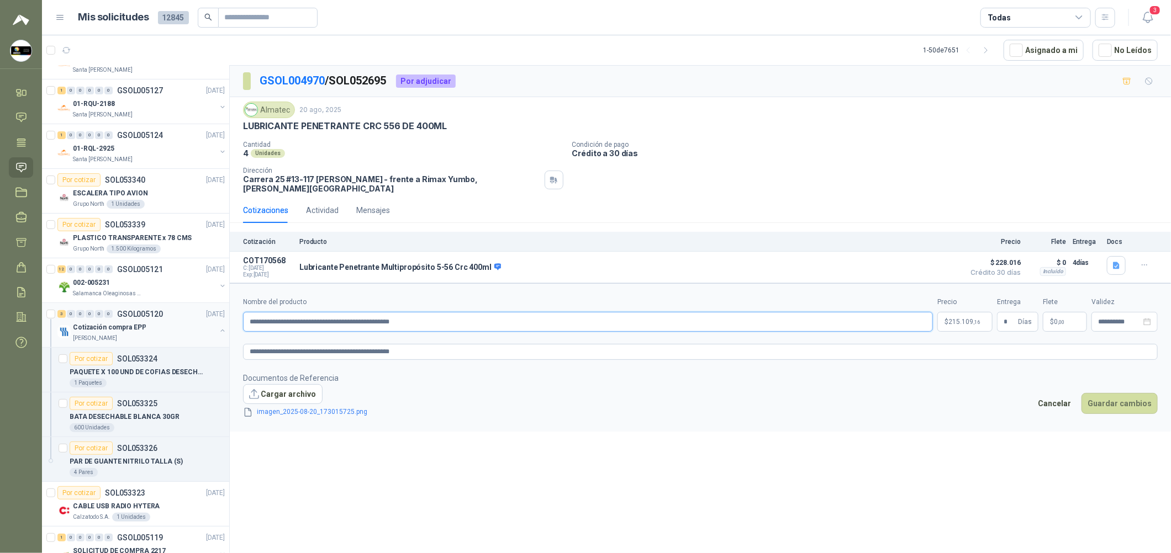
drag, startPoint x: 418, startPoint y: 315, endPoint x: 18, endPoint y: 315, distance: 400.4
click at [18, 315] on div "[PERSON_NAME] Soluciones Industriales D&D Inicio Chat Tareas Solicitudes Licita…" at bounding box center [585, 276] width 1171 height 553
